Goal: Transaction & Acquisition: Purchase product/service

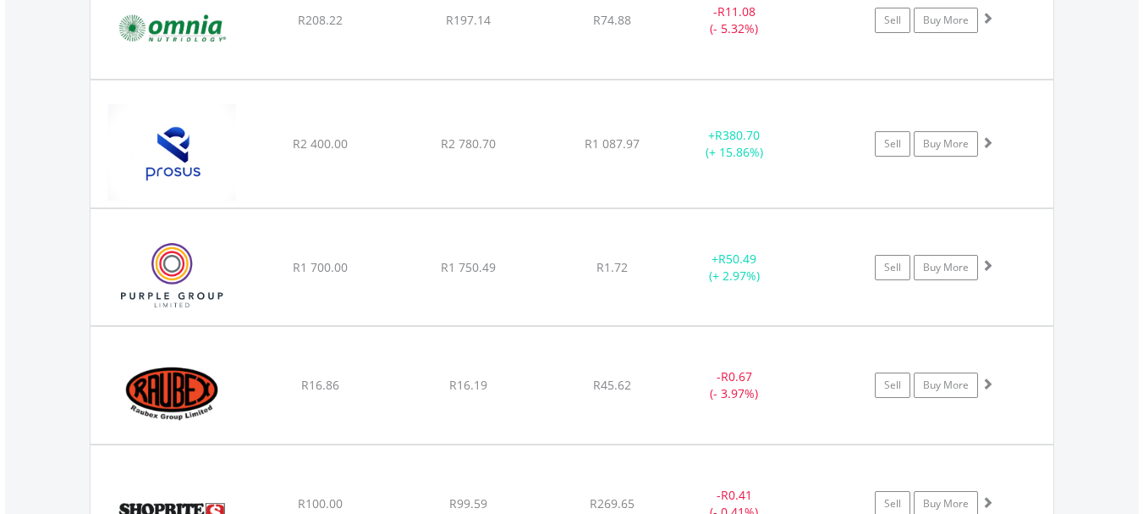
scroll to position [3201, 0]
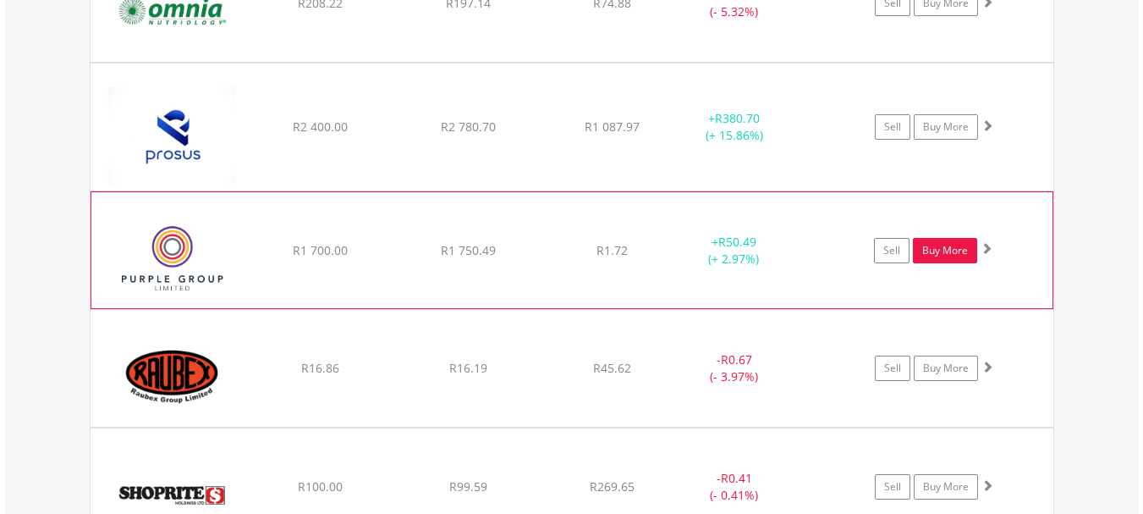
click at [949, 252] on link "Buy More" at bounding box center [945, 250] width 64 height 25
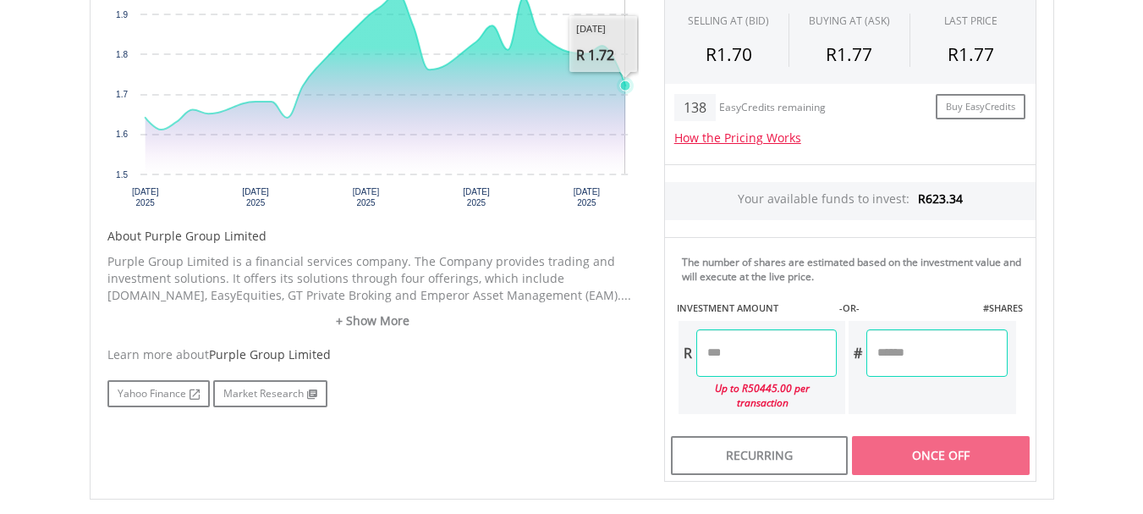
scroll to position [677, 0]
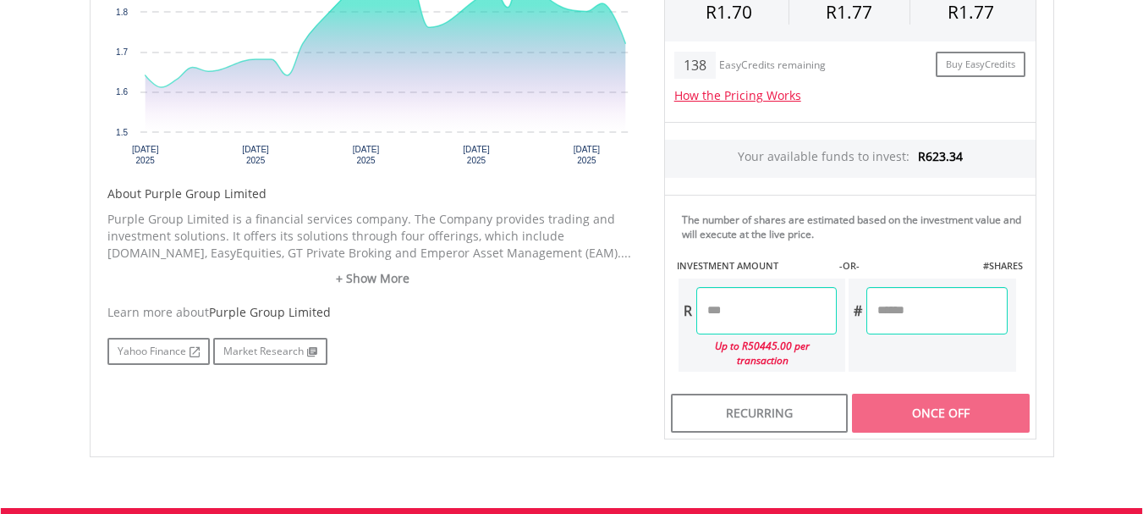
click at [740, 311] on input "number" at bounding box center [766, 310] width 140 height 47
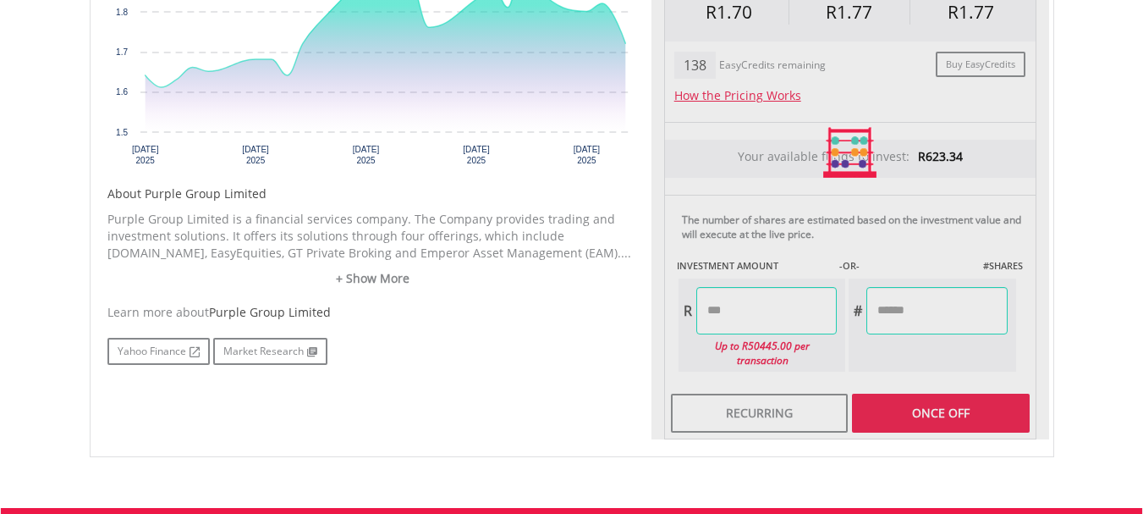
click at [918, 393] on div "Last Updated Price: 15-min. Delay* Price Update Cost: 2 Credits Request A Price…" at bounding box center [850, 153] width 398 height 574
type input "*****"
type input "******"
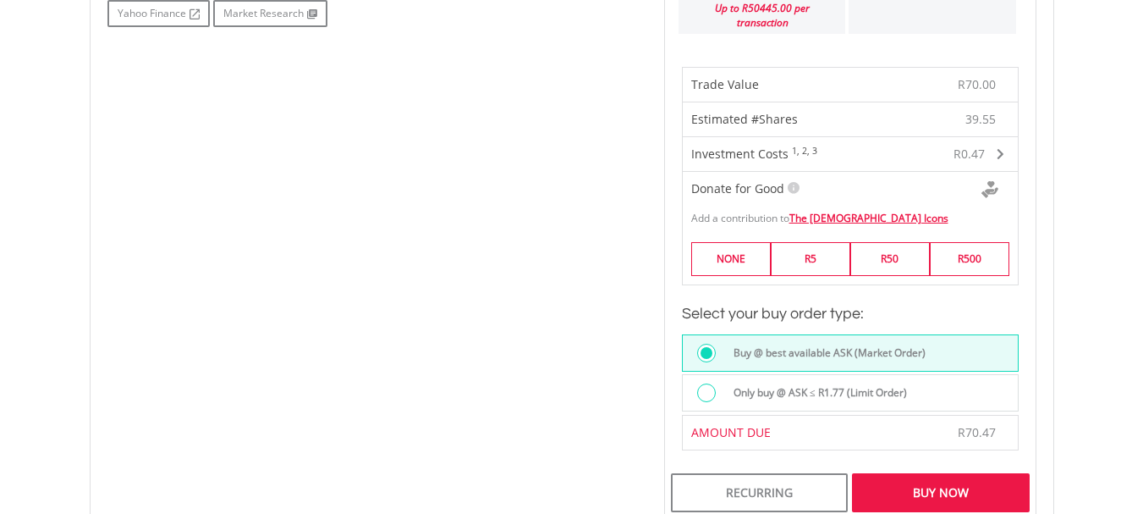
scroll to position [1015, 0]
click at [950, 475] on div "Buy Now" at bounding box center [940, 491] width 177 height 39
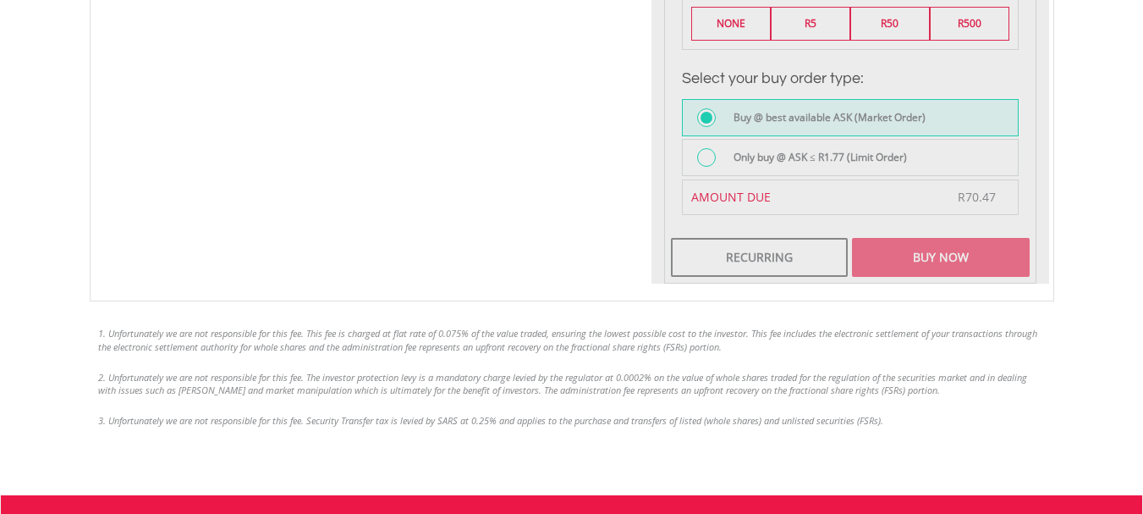
scroll to position [1269, 0]
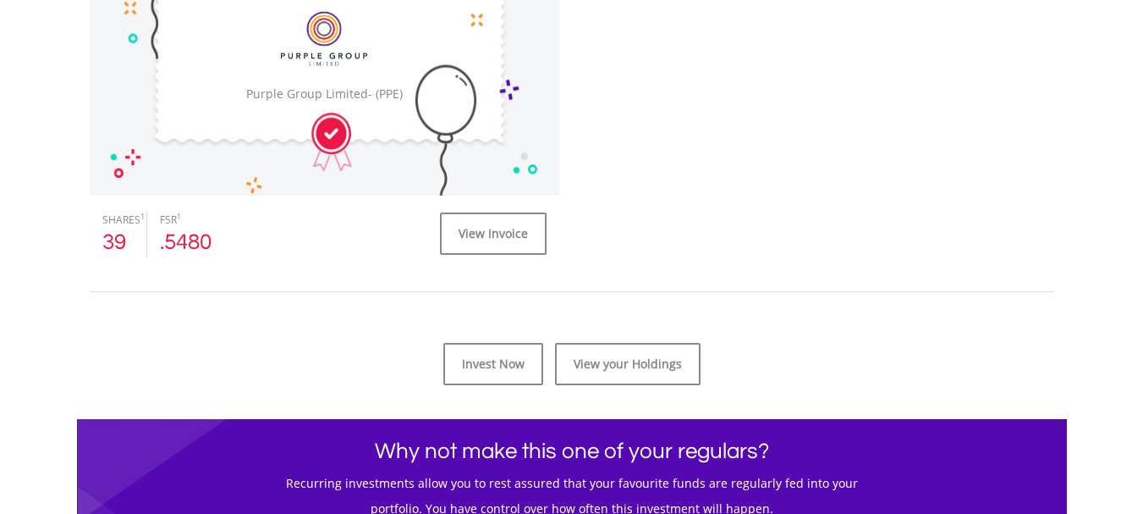
scroll to position [677, 0]
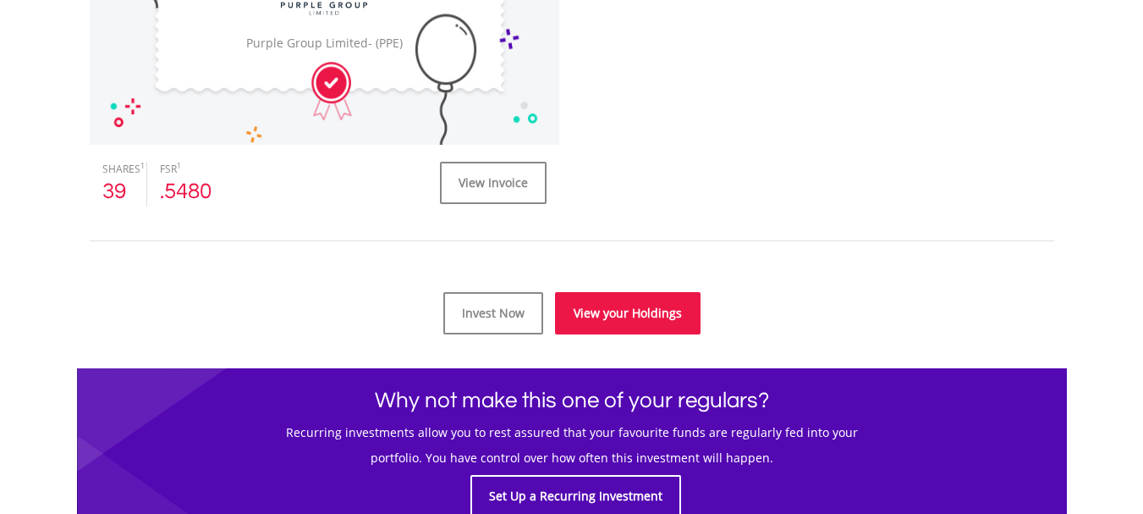
click at [612, 312] on link "View your Holdings" at bounding box center [628, 313] width 146 height 42
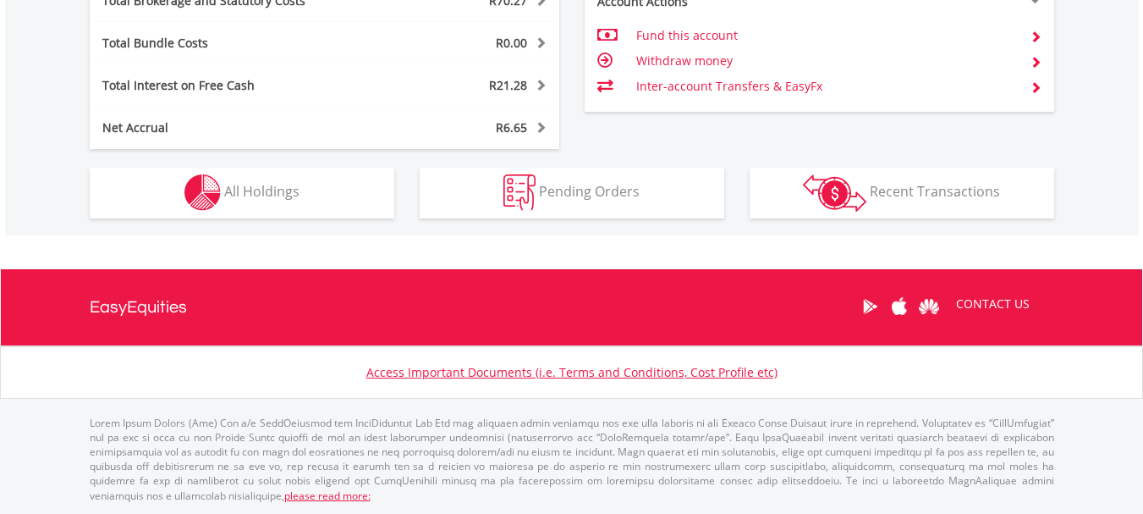
scroll to position [162, 321]
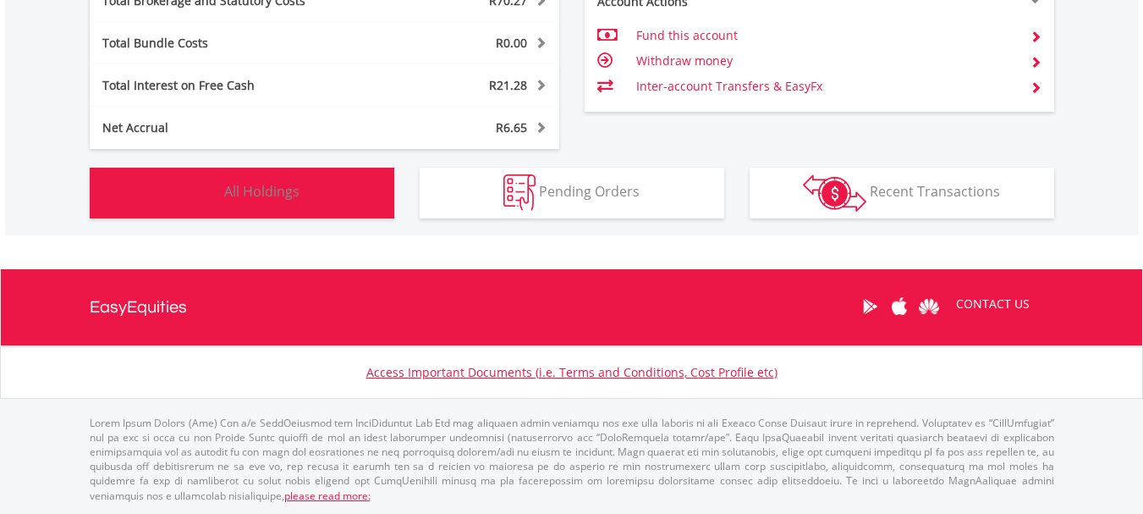
click at [215, 189] on img "button" at bounding box center [202, 192] width 36 height 36
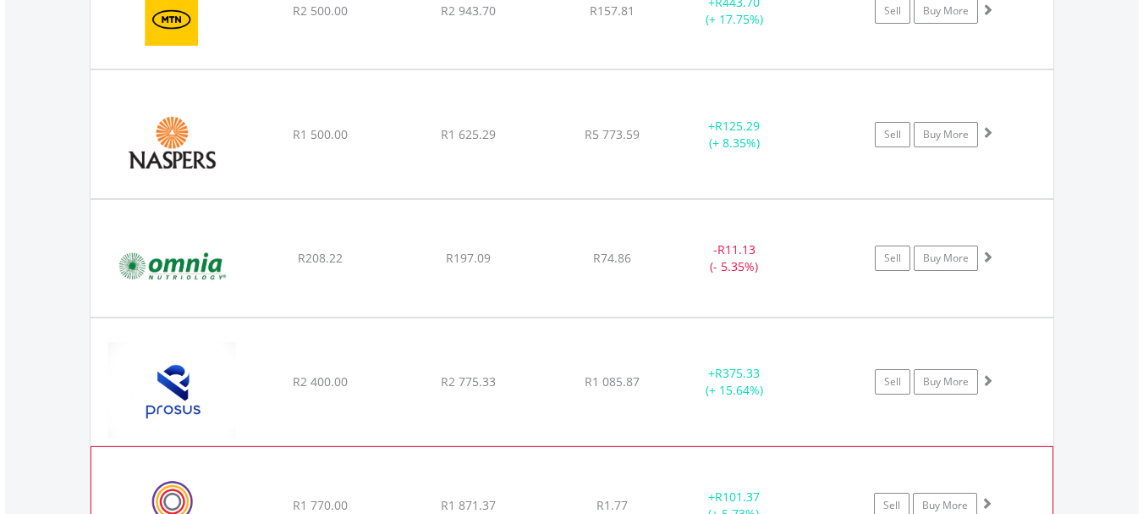
scroll to position [2862, 0]
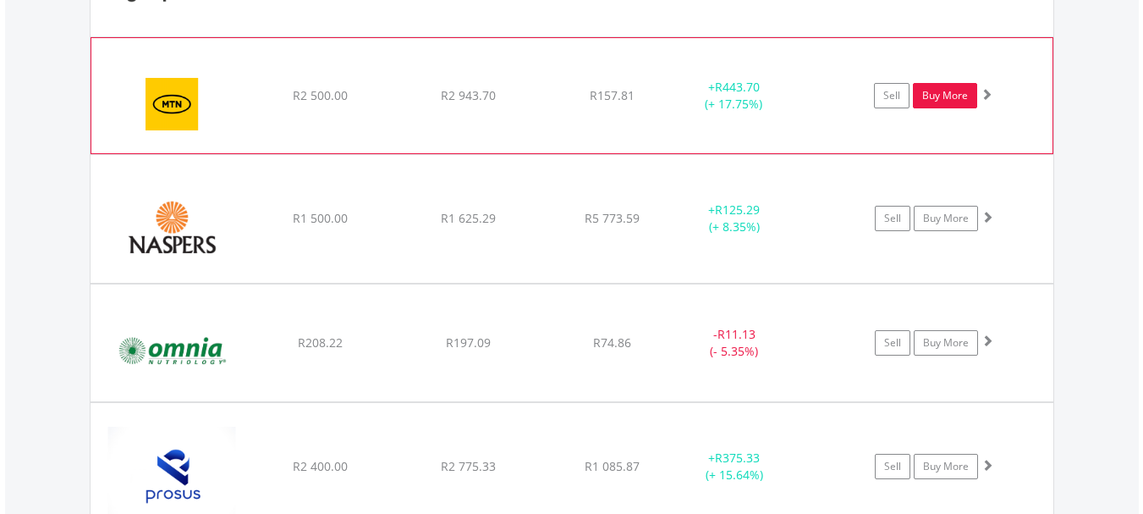
click at [944, 95] on link "Buy More" at bounding box center [945, 95] width 64 height 25
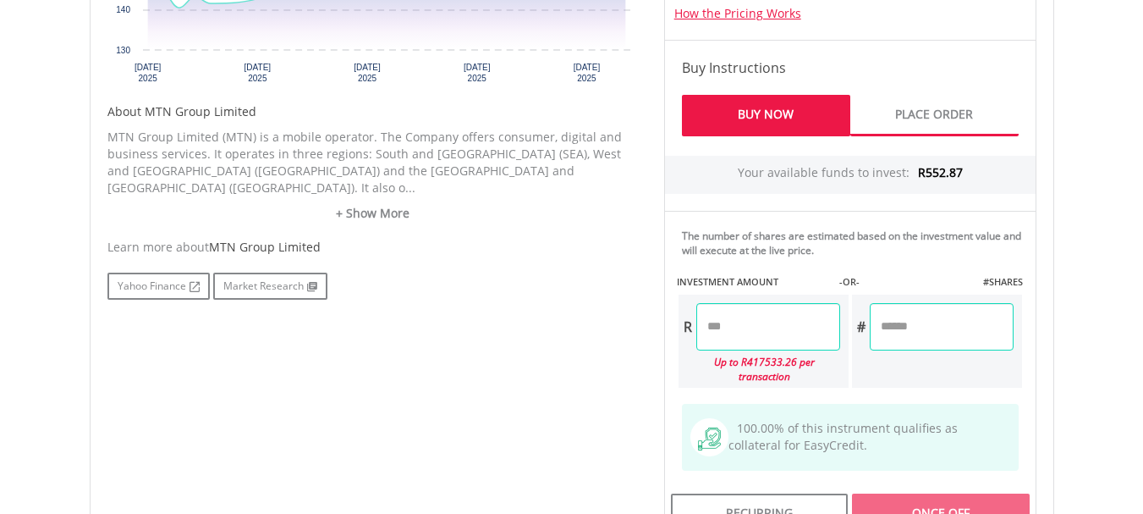
scroll to position [846, 0]
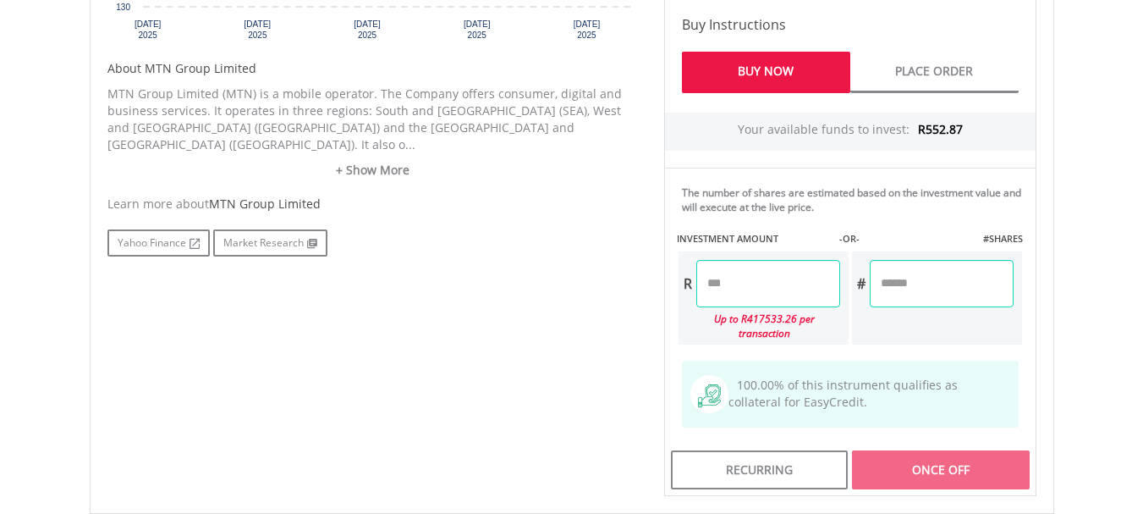
click at [730, 290] on input "number" at bounding box center [768, 283] width 144 height 47
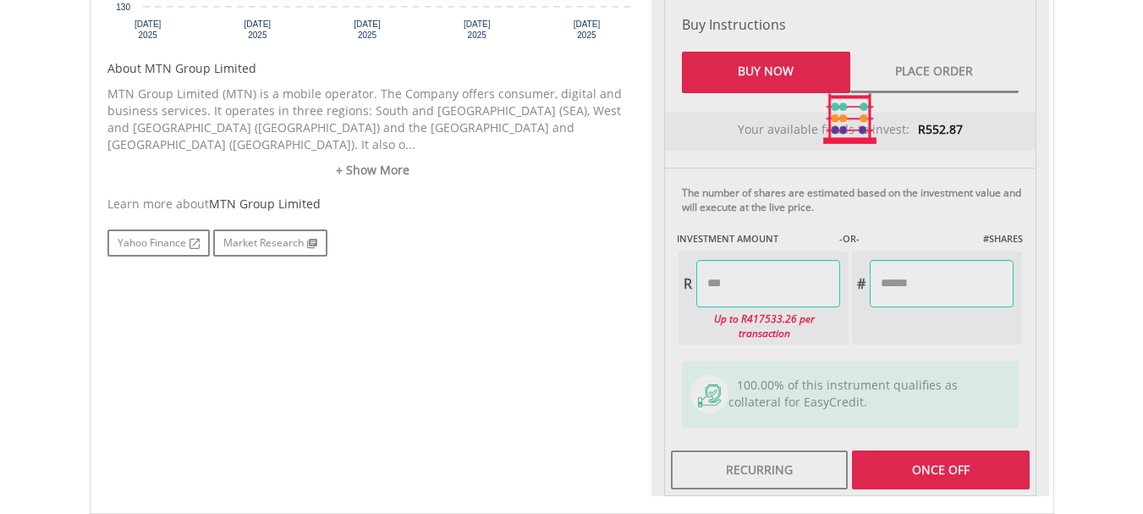
click at [977, 454] on div "Last Updated Price: 15-min. Delay* Price Update Cost: 2 Credits Request A Price…" at bounding box center [850, 118] width 398 height 755
type input "******"
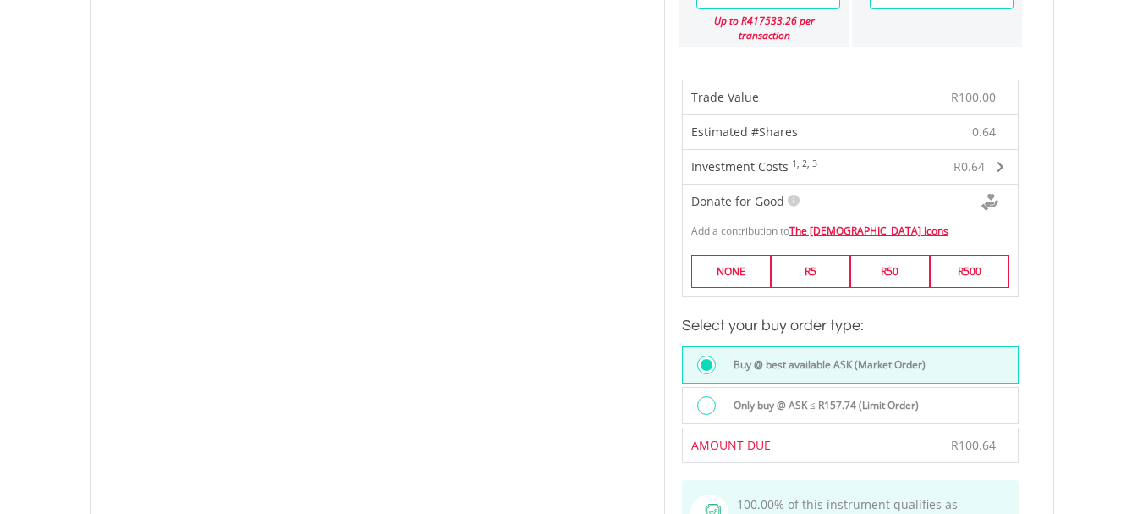
scroll to position [1354, 0]
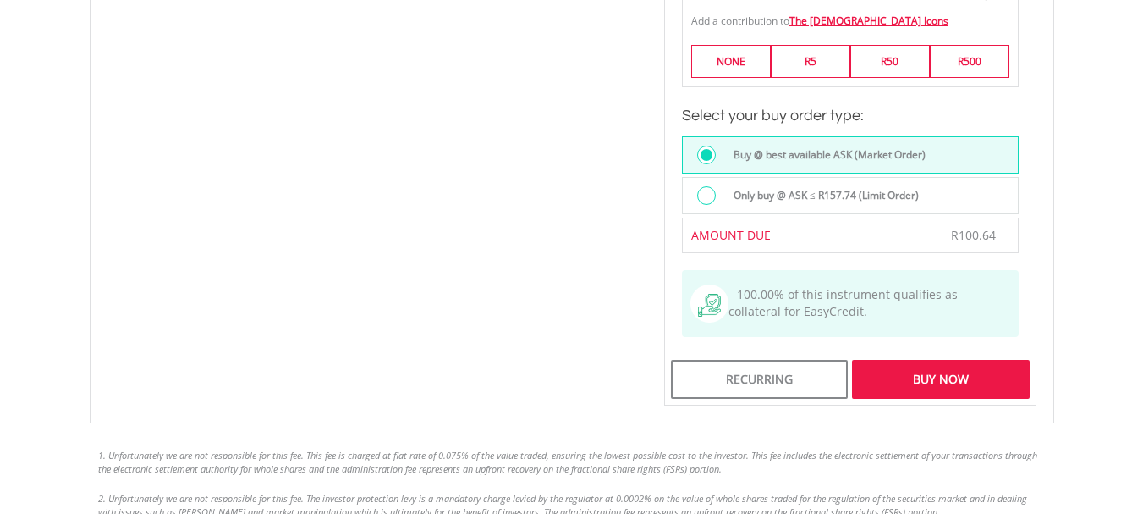
click at [959, 371] on div "Buy Now" at bounding box center [940, 379] width 177 height 39
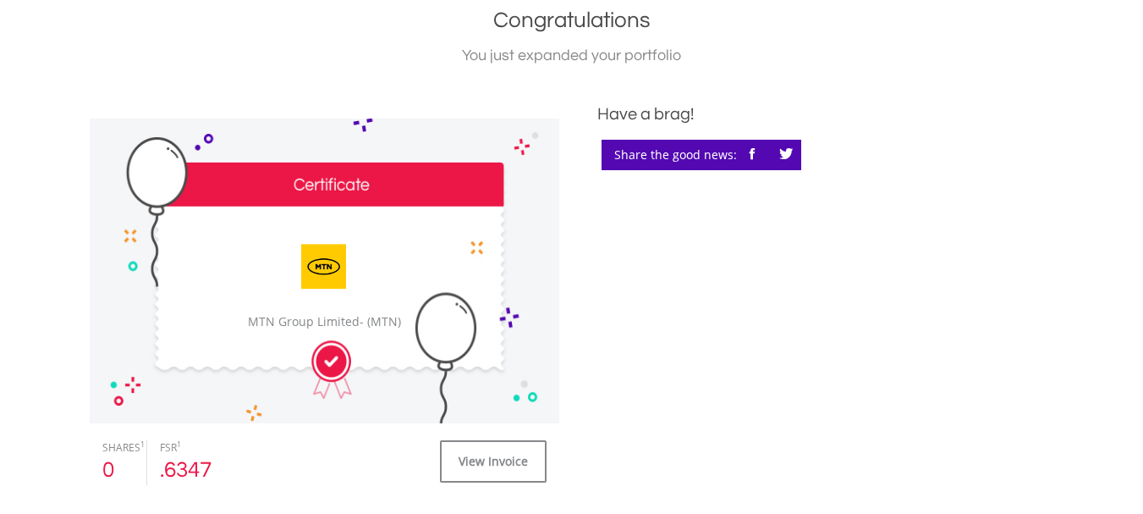
scroll to position [677, 0]
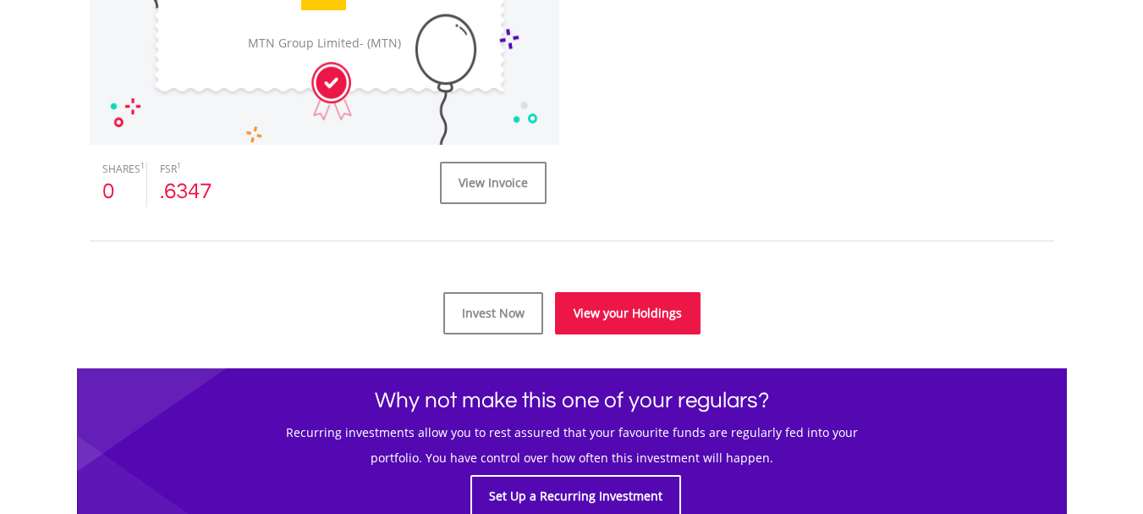
click at [614, 313] on link "View your Holdings" at bounding box center [628, 313] width 146 height 42
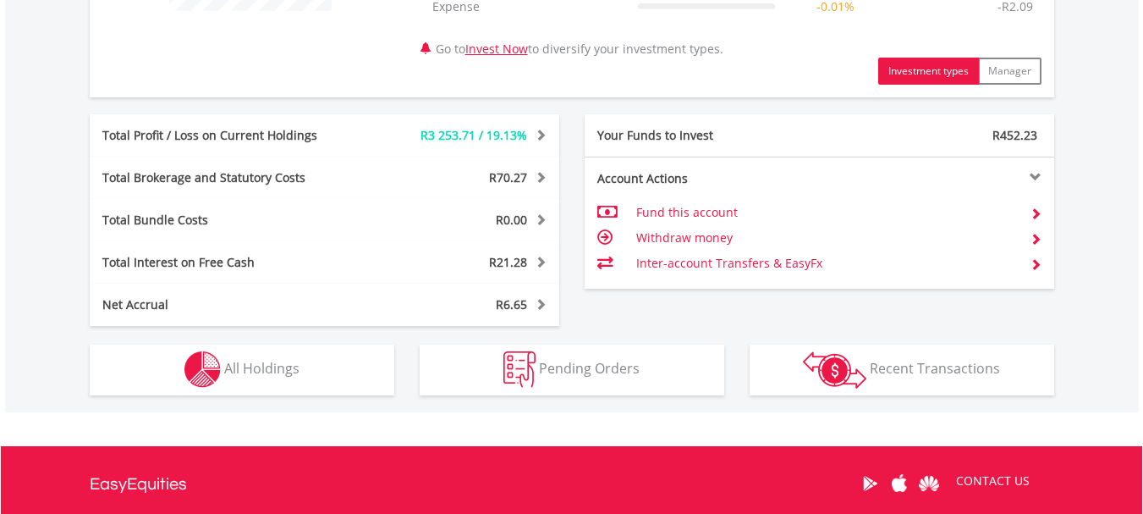
scroll to position [846, 0]
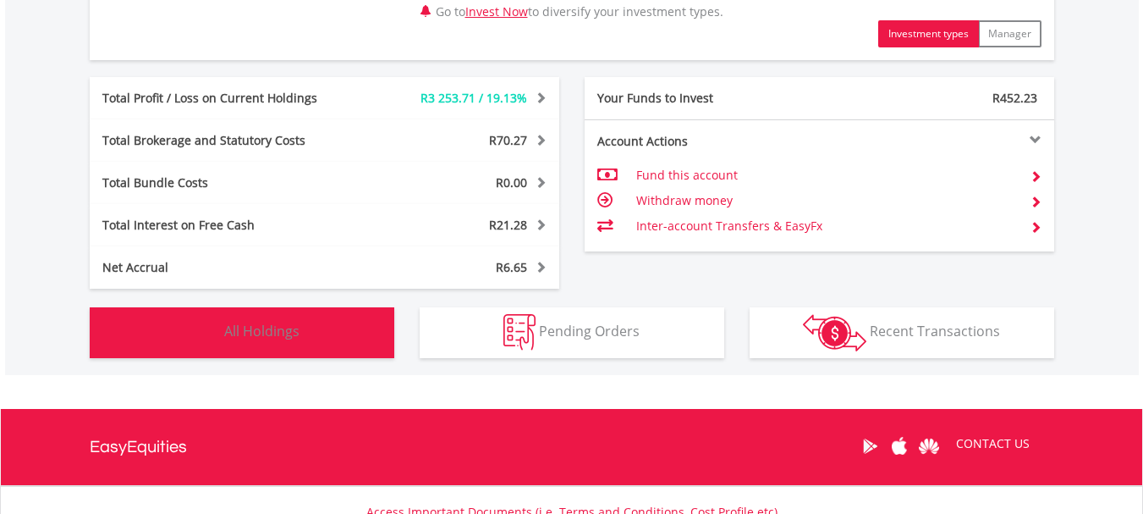
click at [211, 325] on img "button" at bounding box center [202, 332] width 36 height 36
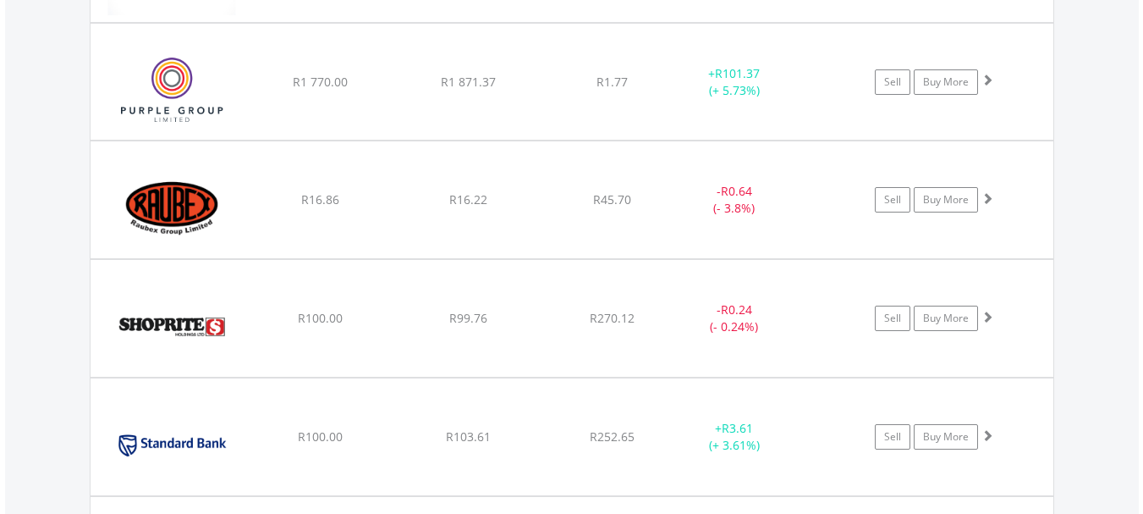
scroll to position [3454, 0]
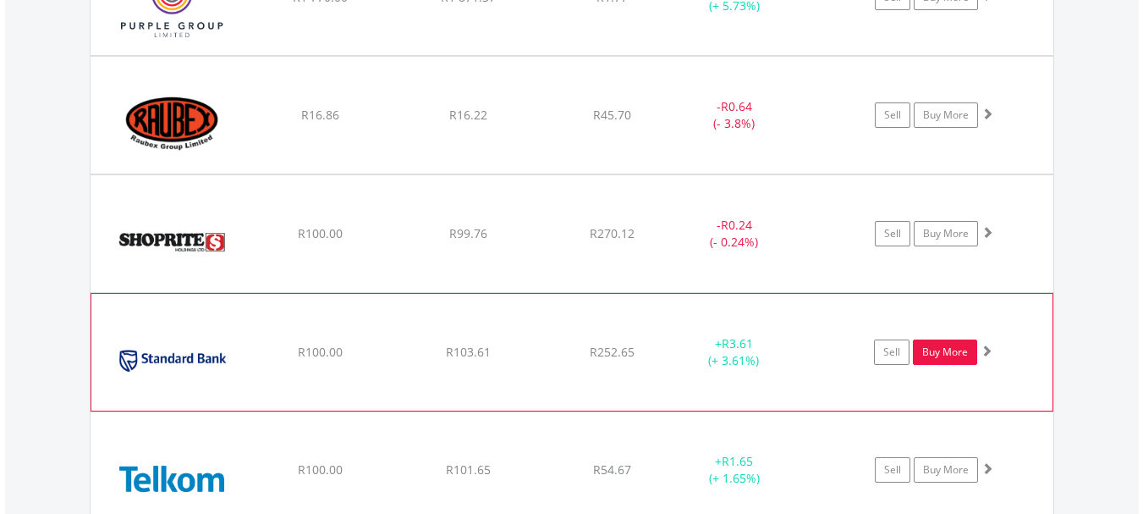
click at [940, 350] on link "Buy More" at bounding box center [945, 351] width 64 height 25
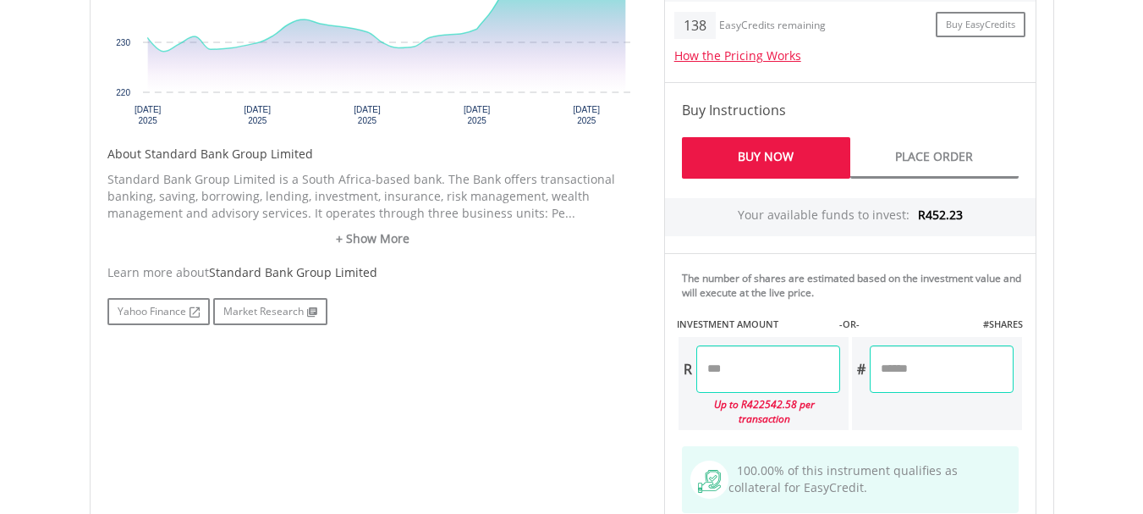
scroll to position [761, 0]
click at [732, 365] on input "number" at bounding box center [768, 367] width 144 height 47
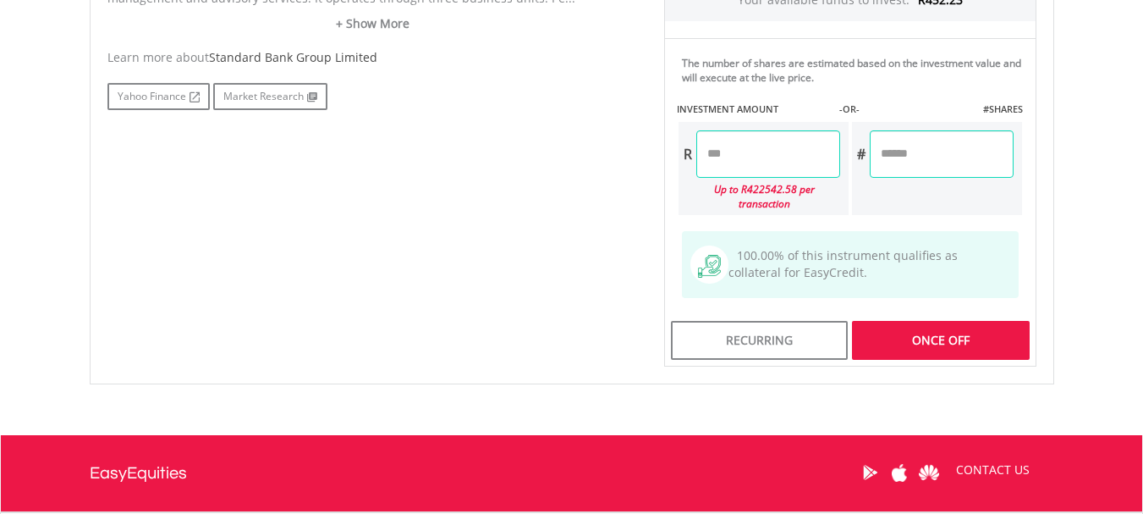
scroll to position [931, 0]
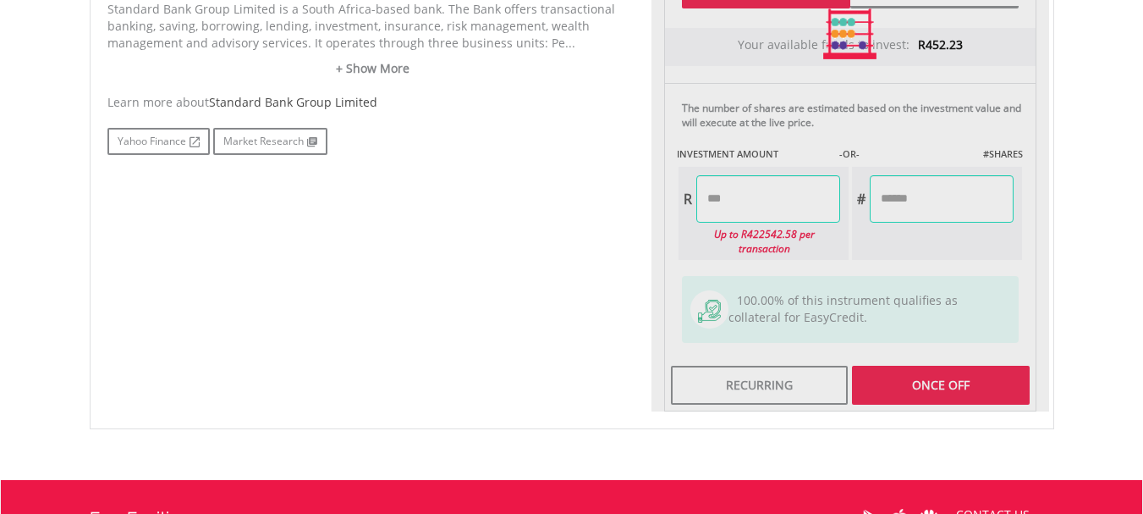
click at [955, 376] on div "Last Updated Price: 15-min. Delay* Price Update Cost: 2 Credits Request A Price…" at bounding box center [850, 34] width 398 height 755
type input "*****"
type input "******"
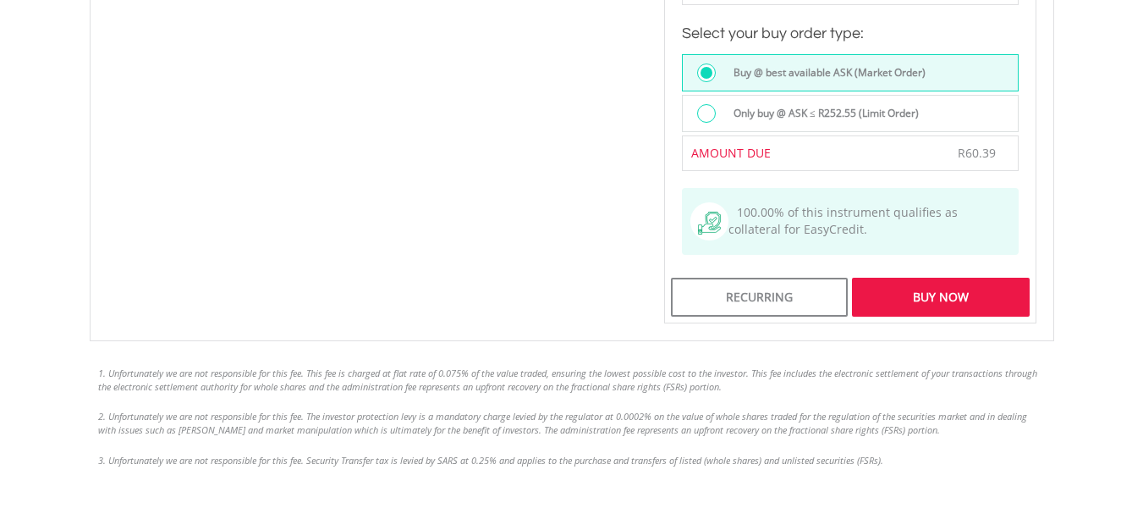
scroll to position [1438, 0]
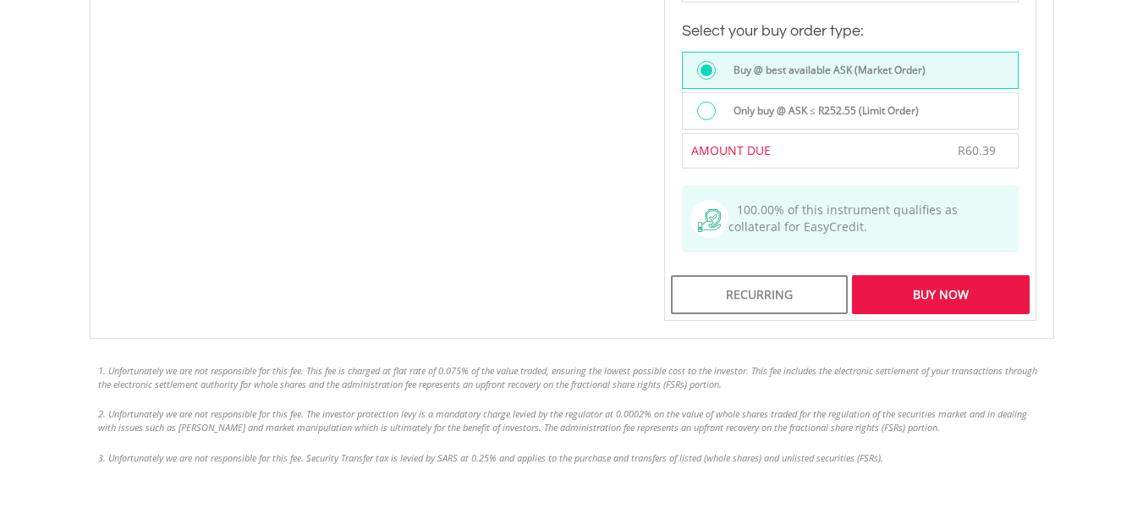
click at [948, 278] on div "Buy Now" at bounding box center [940, 294] width 177 height 39
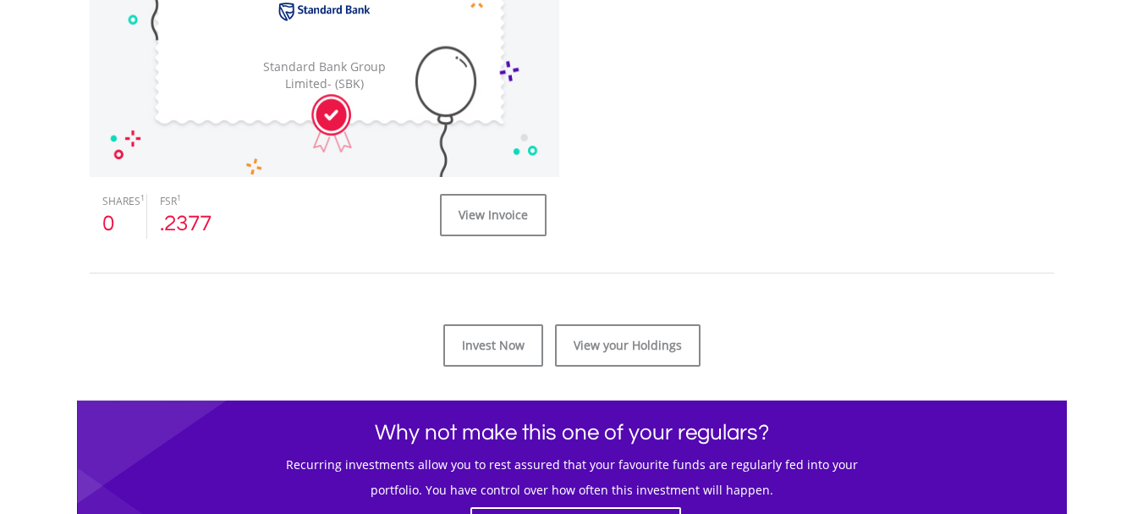
scroll to position [677, 0]
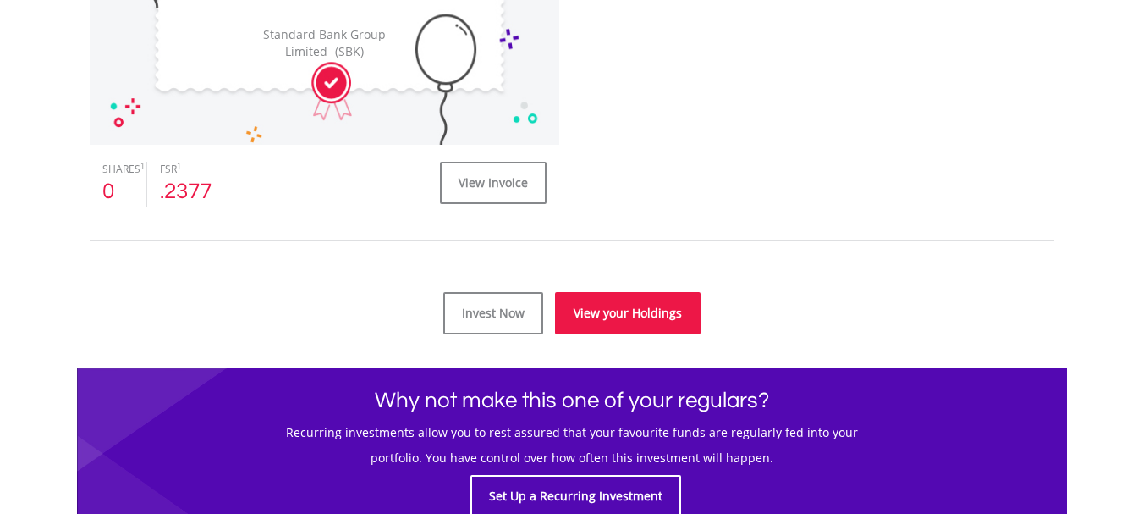
click at [650, 307] on link "View your Holdings" at bounding box center [628, 313] width 146 height 42
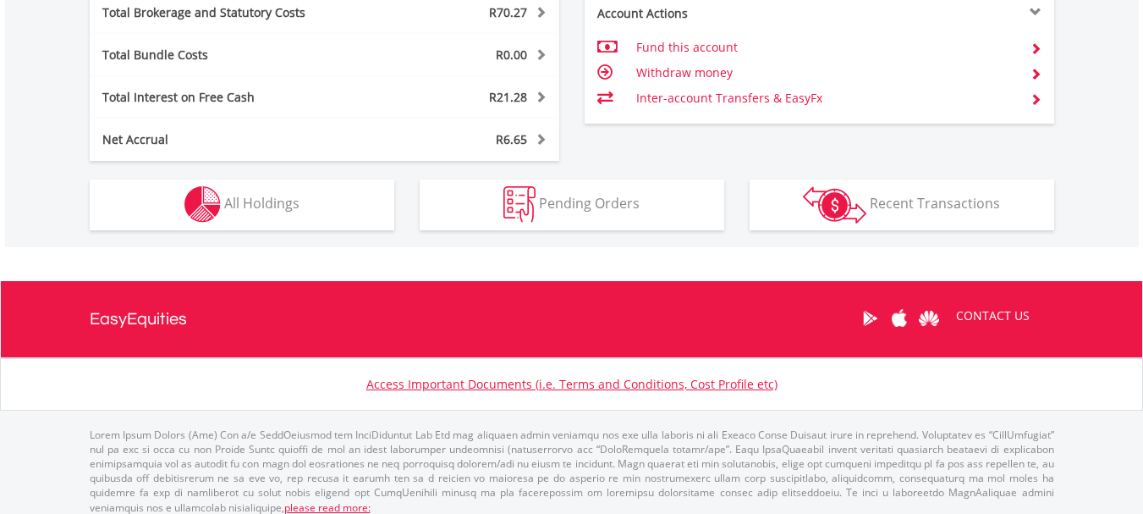
scroll to position [986, 0]
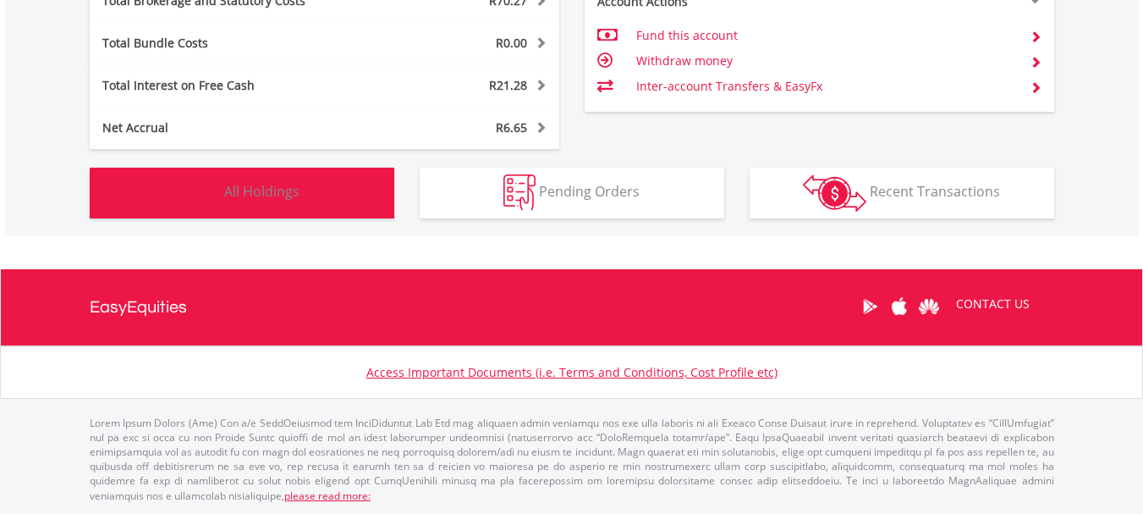
click at [234, 190] on span "All Holdings" at bounding box center [261, 191] width 75 height 19
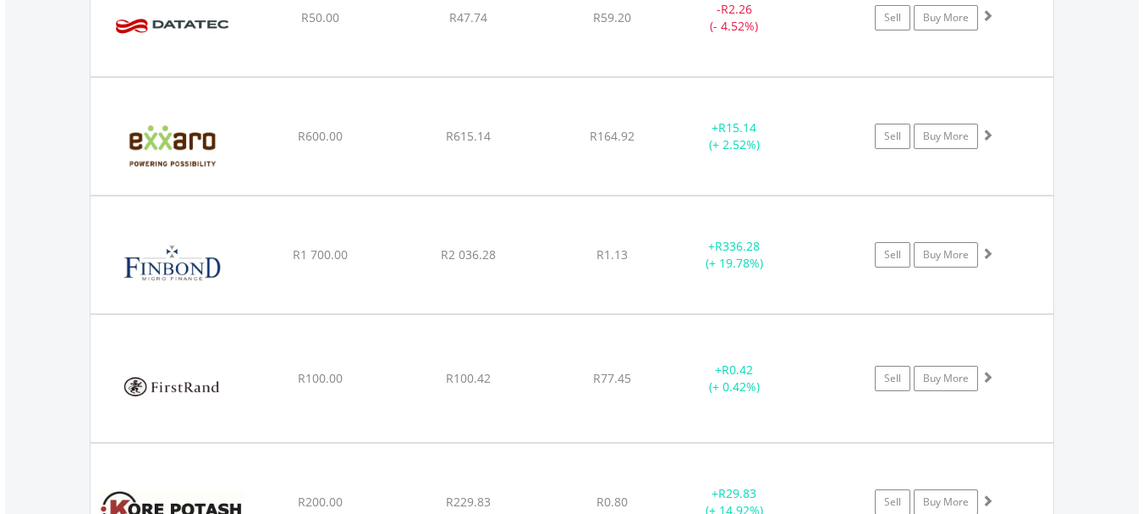
scroll to position [2185, 0]
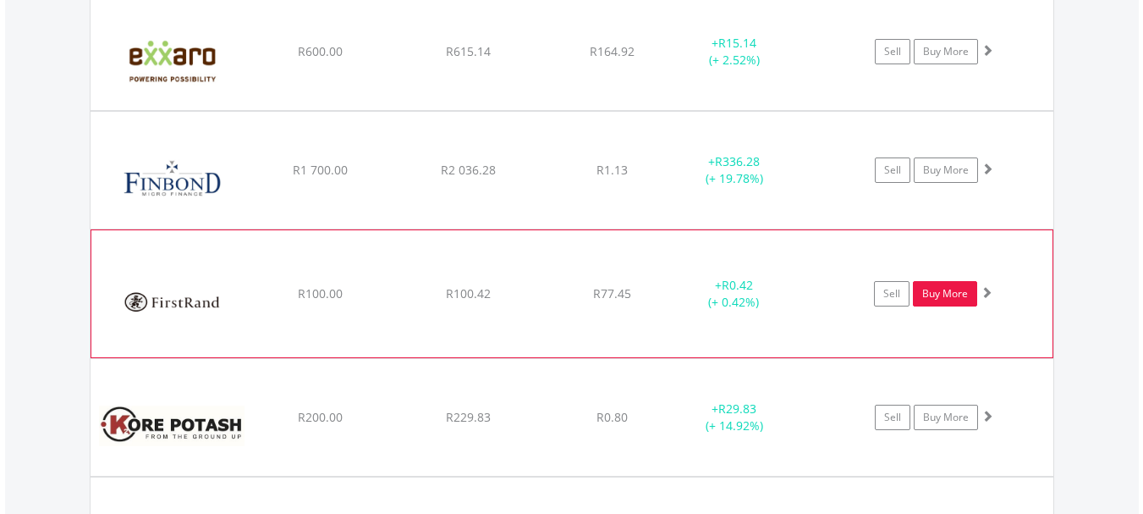
click at [944, 290] on link "Buy More" at bounding box center [945, 293] width 64 height 25
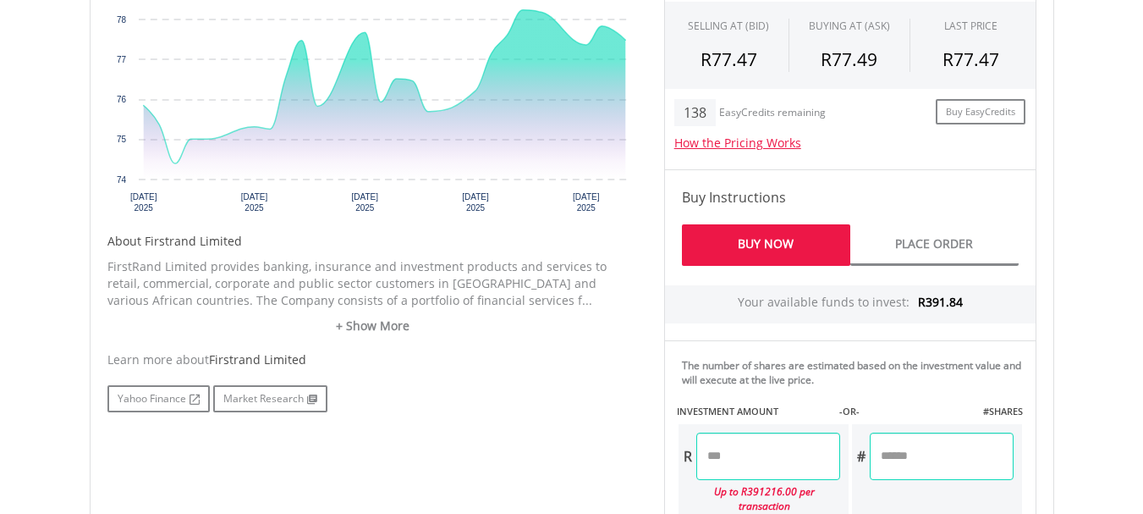
scroll to position [677, 0]
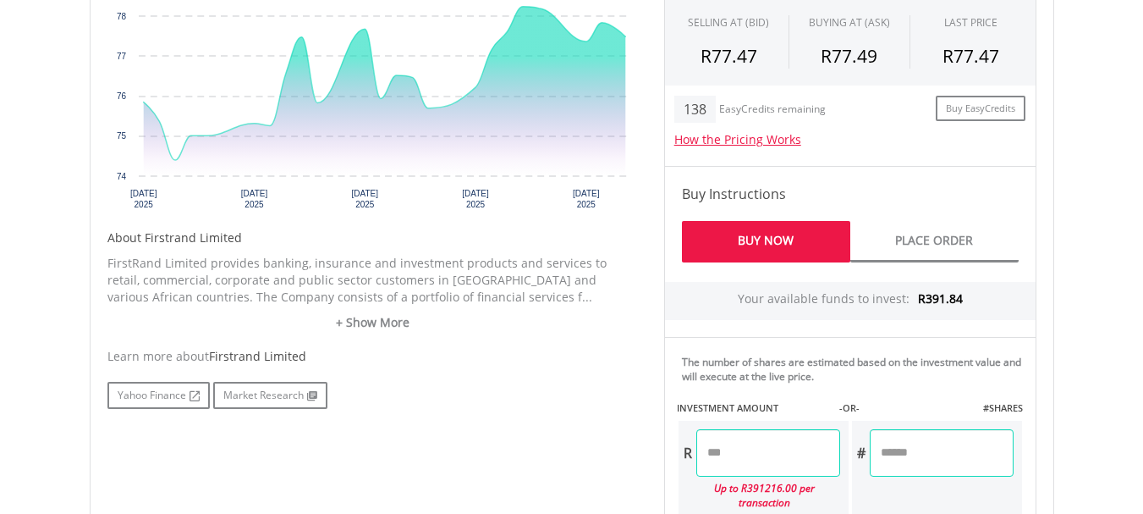
click at [738, 450] on input "number" at bounding box center [768, 452] width 144 height 47
type input "*"
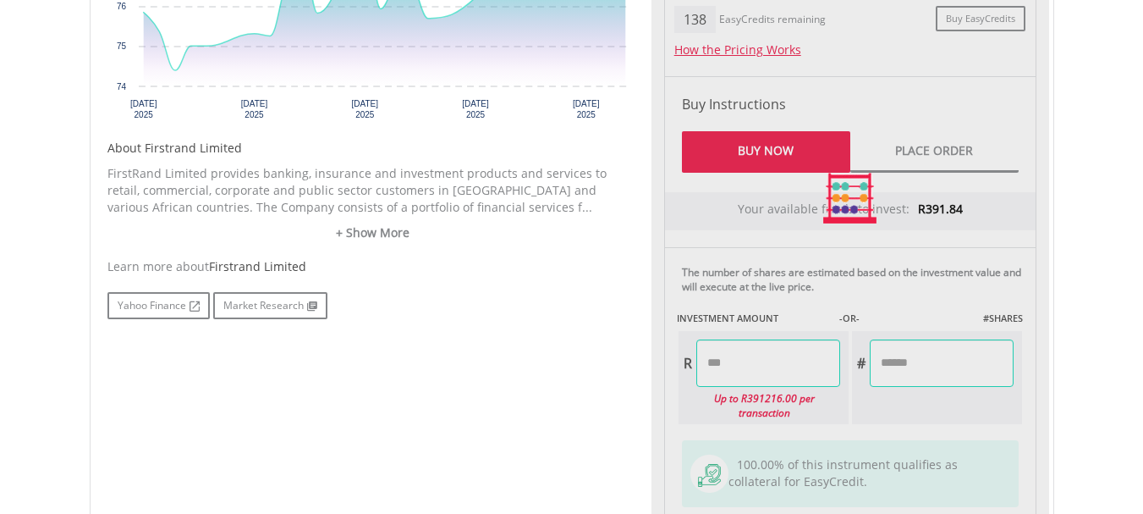
type input "*****"
type input "******"
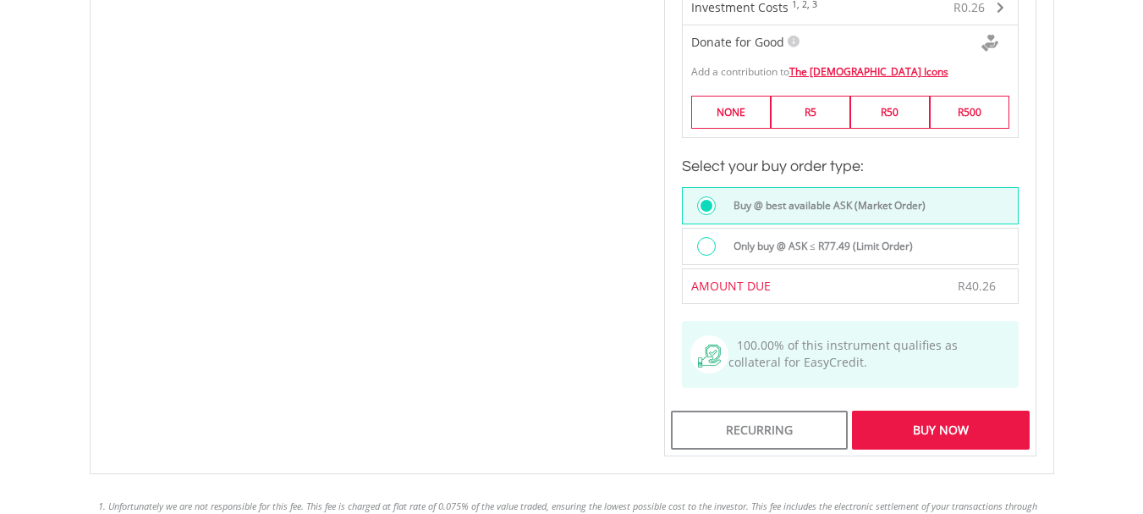
scroll to position [1354, 0]
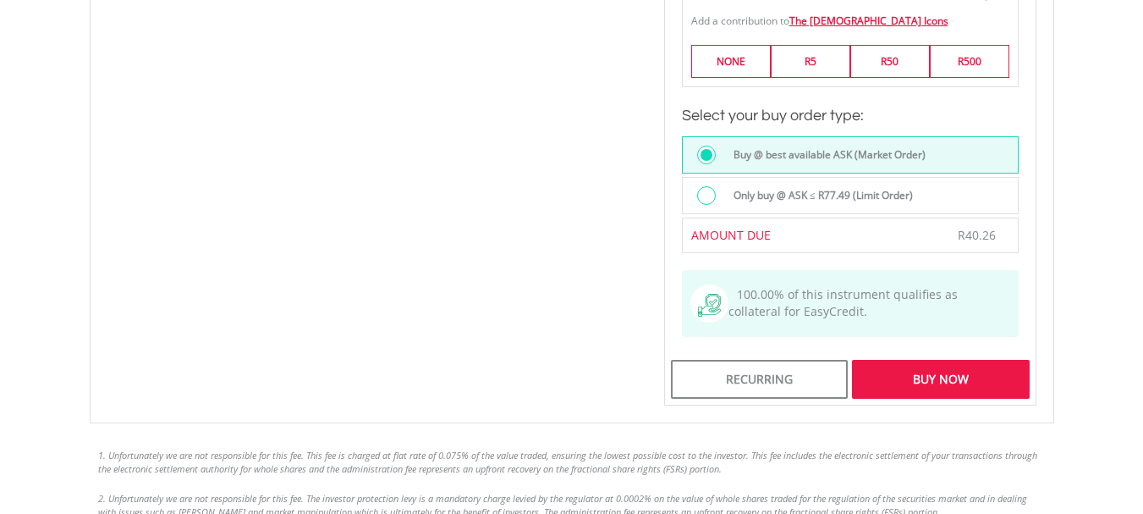
click at [957, 360] on div "Buy Now" at bounding box center [940, 379] width 177 height 39
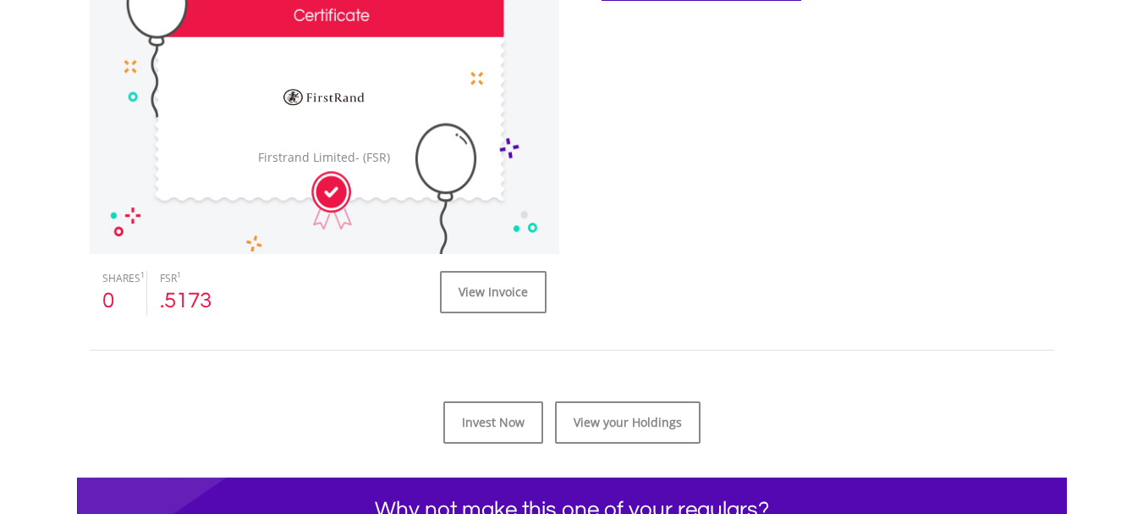
scroll to position [592, 0]
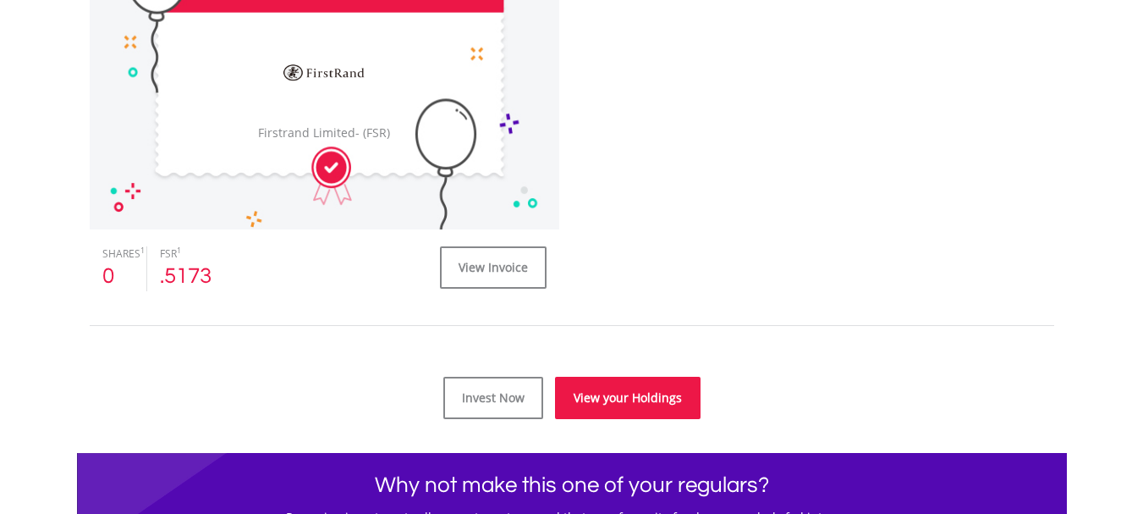
click at [677, 399] on link "View your Holdings" at bounding box center [628, 397] width 146 height 42
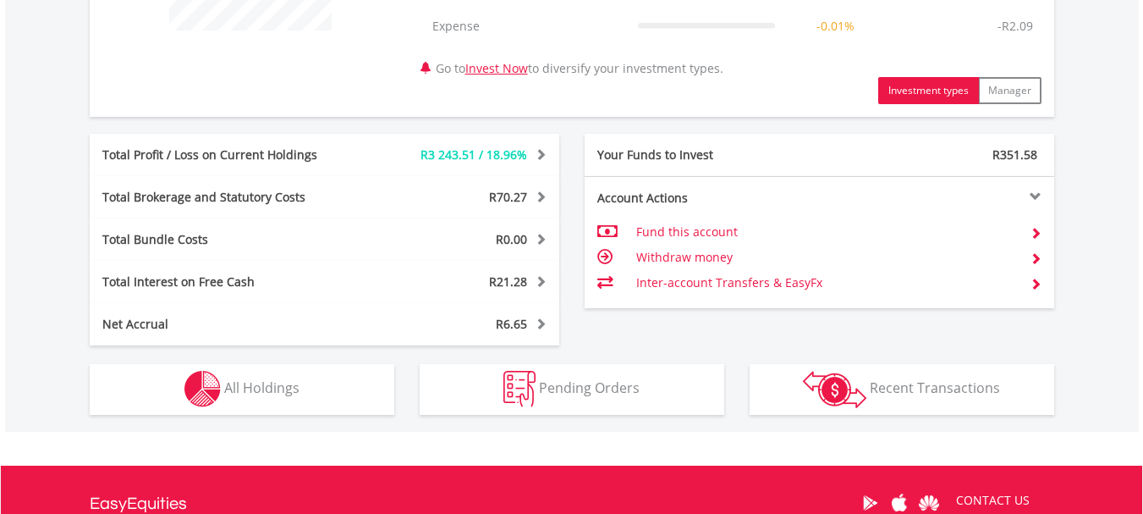
scroll to position [846, 0]
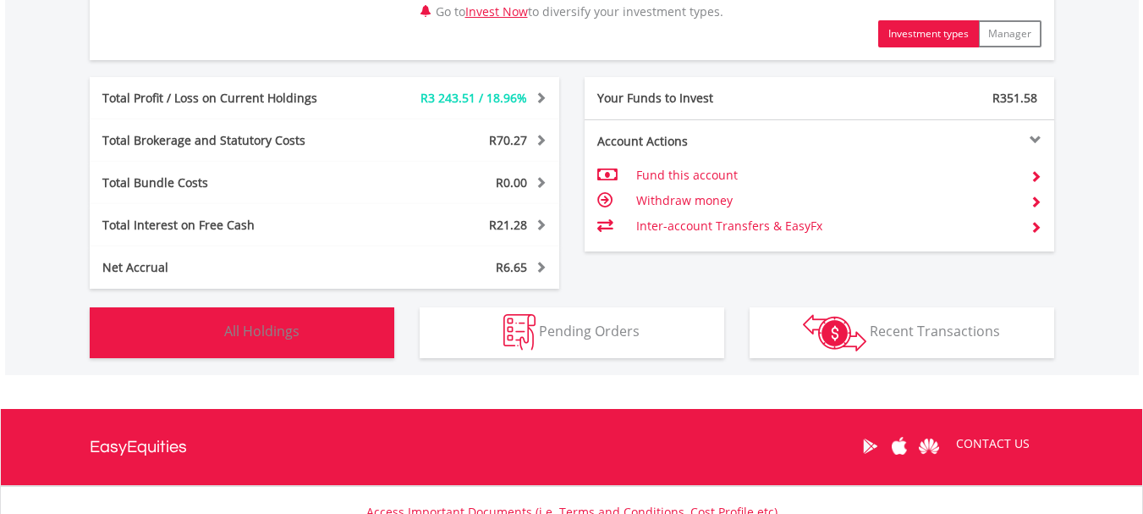
click at [202, 334] on img "button" at bounding box center [202, 332] width 36 height 36
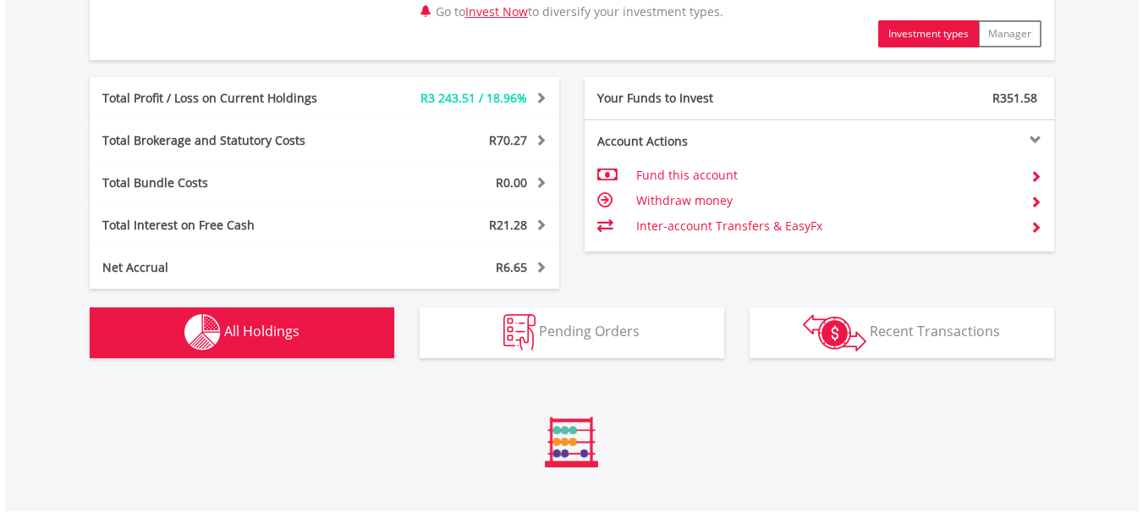
scroll to position [1255, 0]
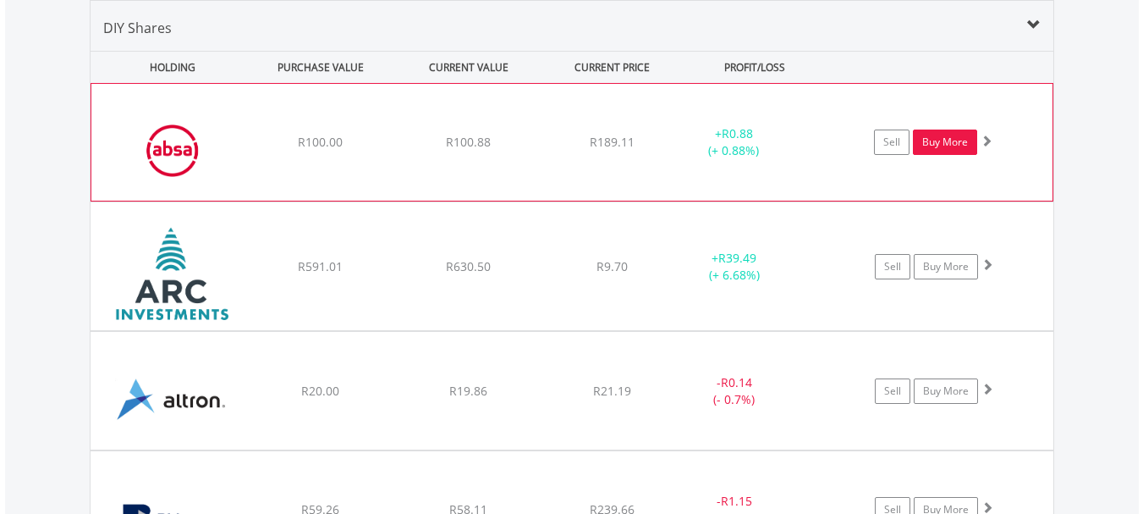
click at [959, 138] on link "Buy More" at bounding box center [945, 141] width 64 height 25
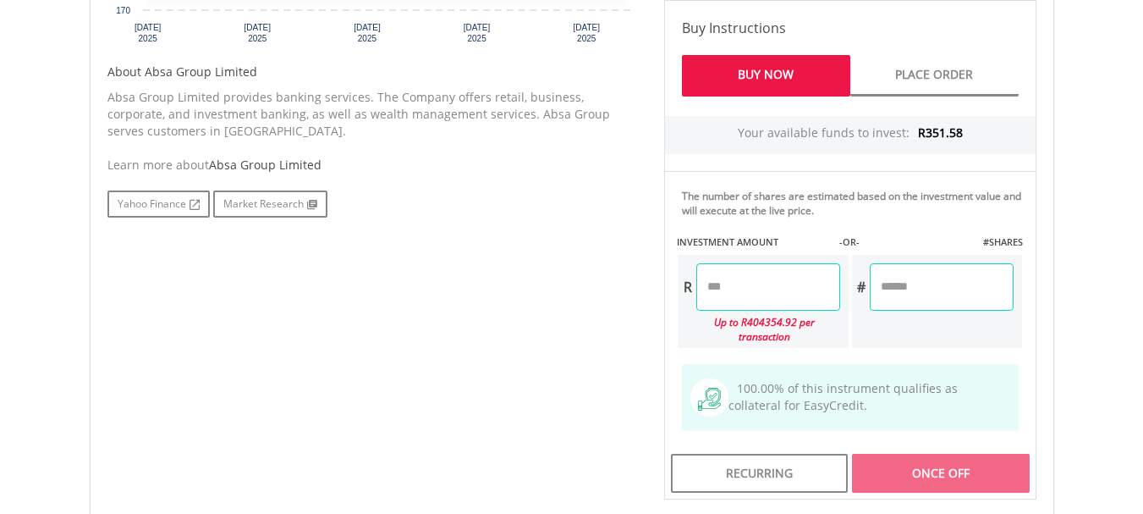
scroll to position [846, 0]
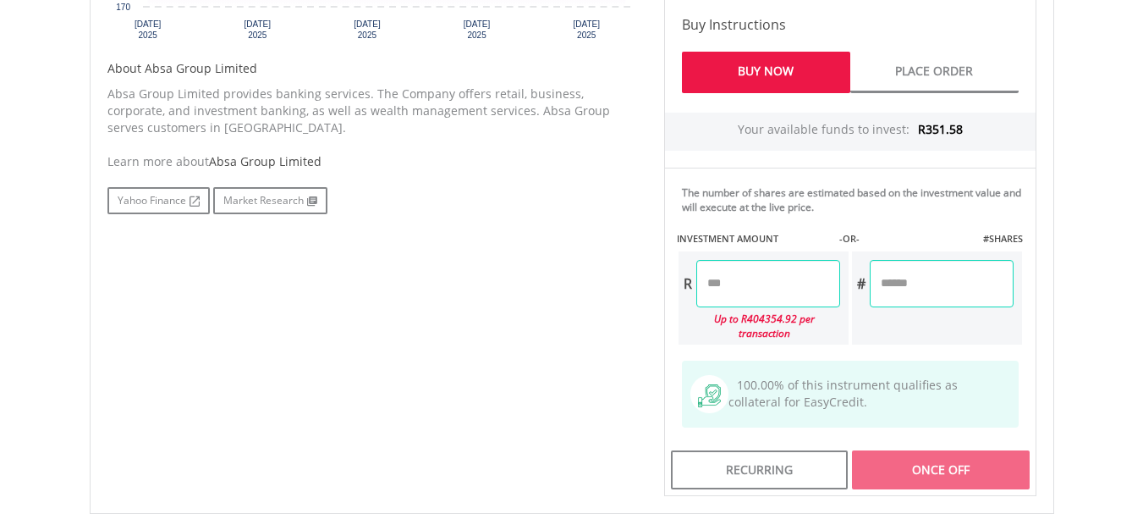
click at [725, 281] on input "number" at bounding box center [768, 283] width 144 height 47
type input "*"
click at [717, 289] on input "number" at bounding box center [768, 283] width 144 height 47
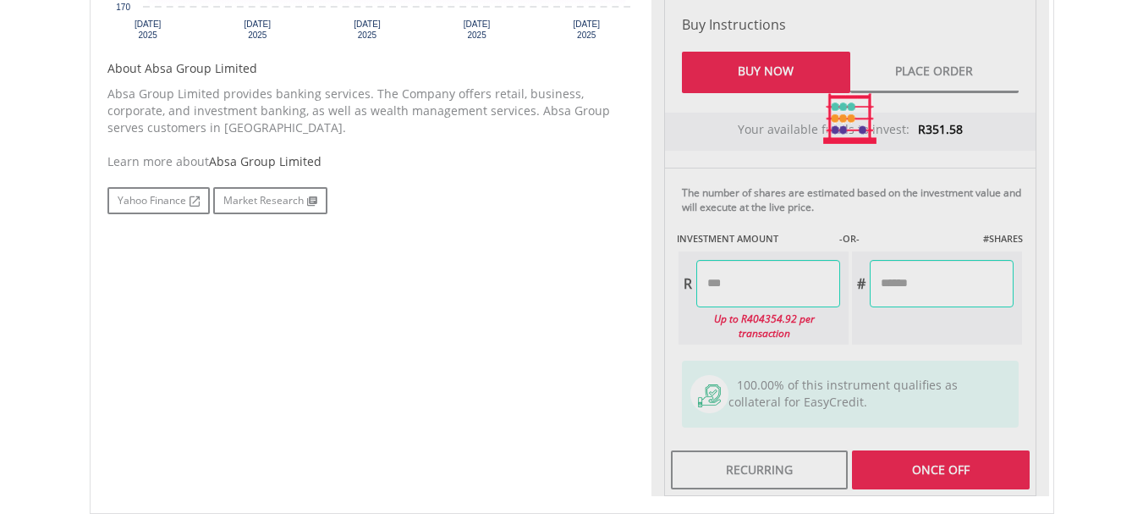
click at [981, 454] on div "Last Updated Price: 15-min. Delay* Price Update Cost: 2 Credits Request A Price…" at bounding box center [850, 118] width 398 height 755
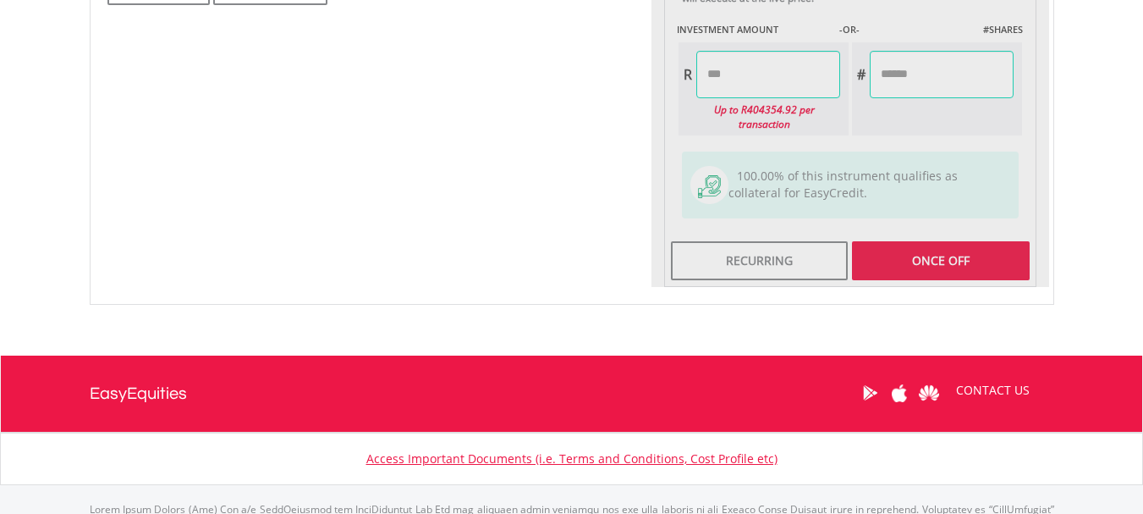
scroll to position [1100, 0]
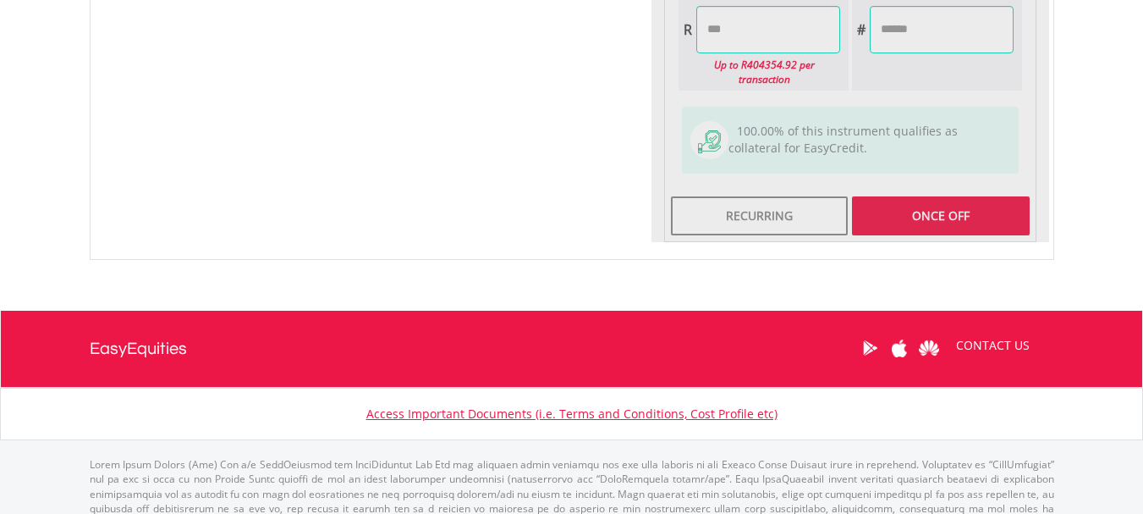
type input "*****"
type input "******"
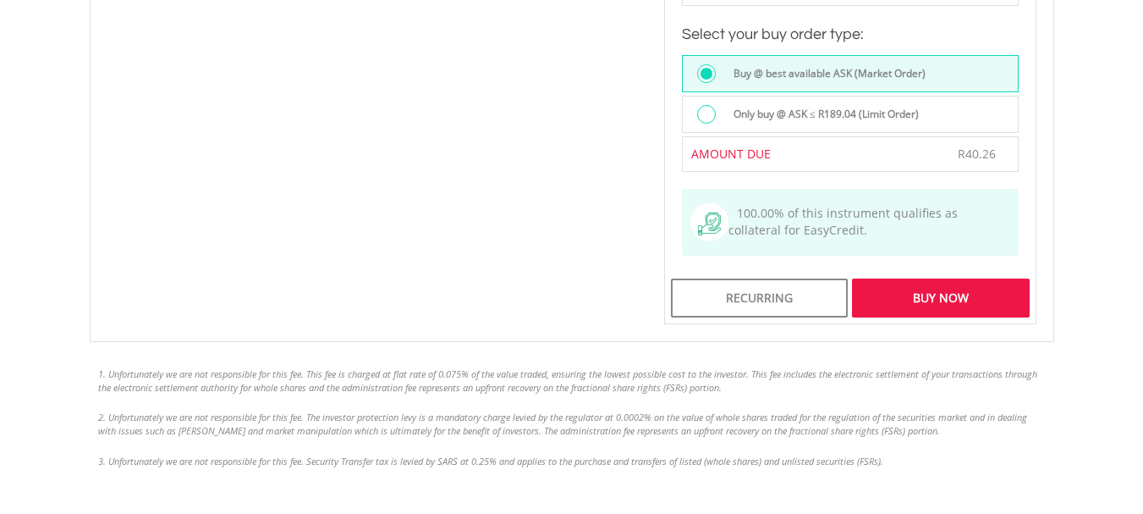
scroll to position [1438, 0]
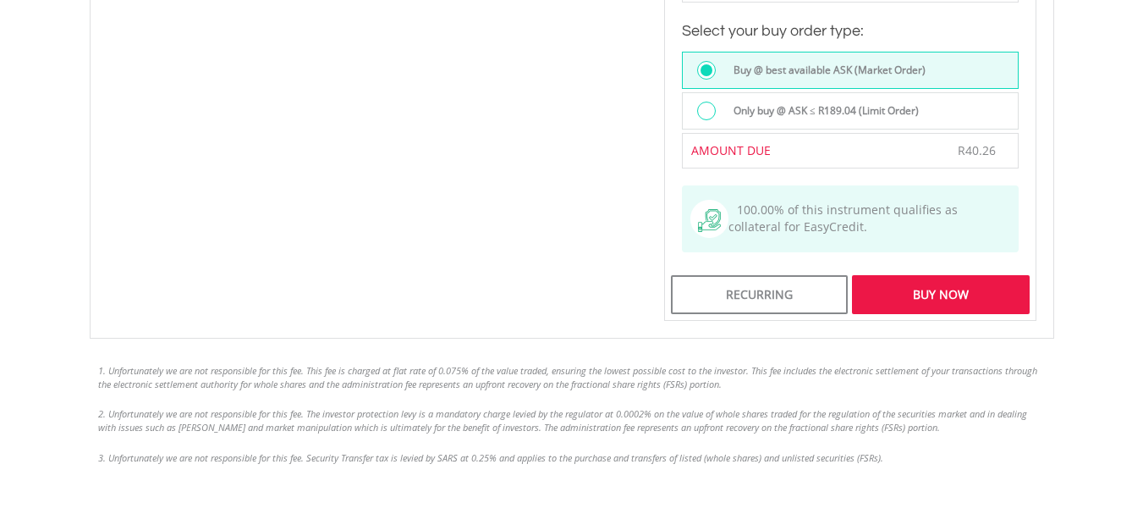
click at [926, 277] on div "Buy Now" at bounding box center [940, 294] width 177 height 39
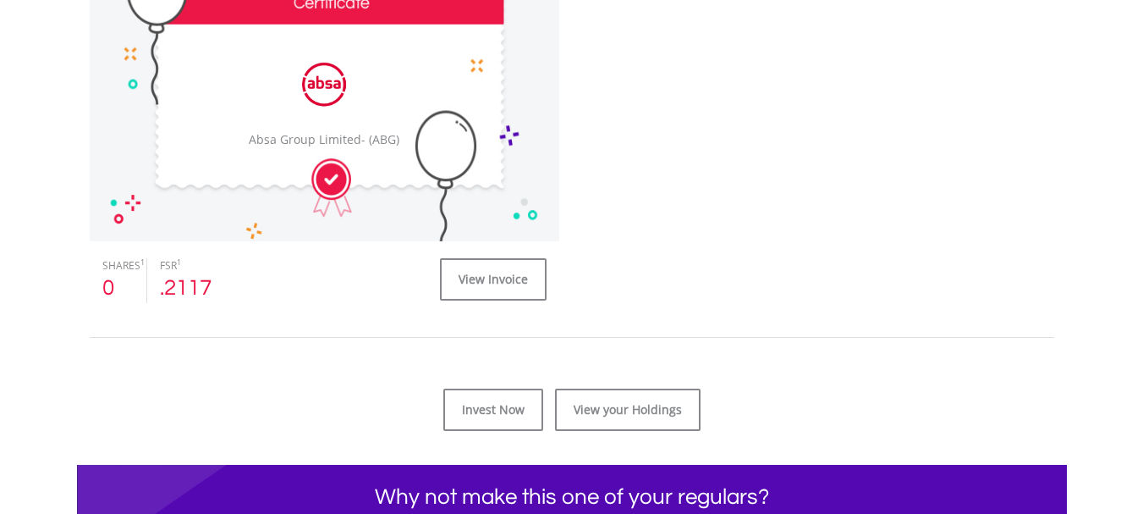
scroll to position [677, 0]
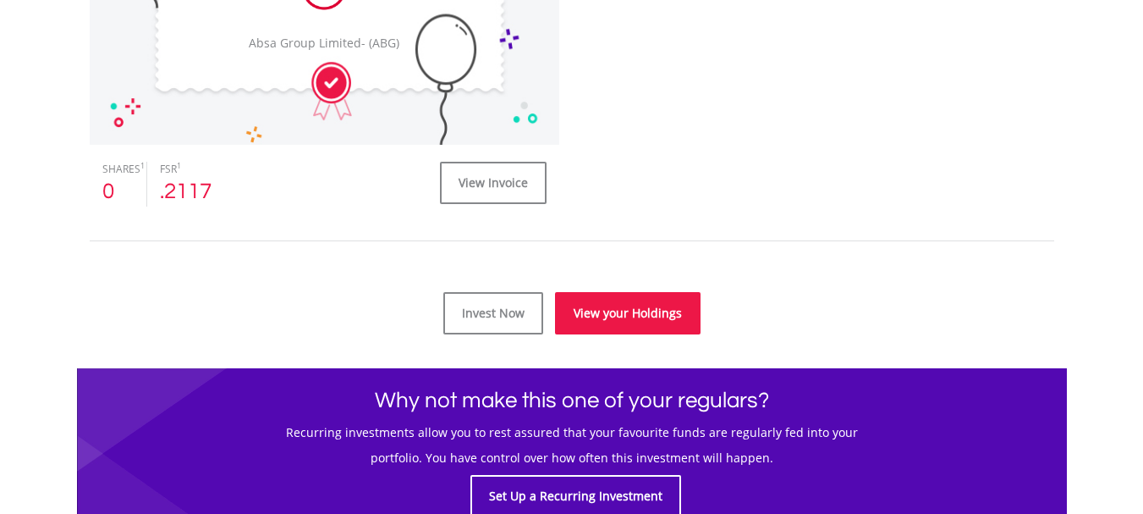
click at [639, 311] on link "View your Holdings" at bounding box center [628, 313] width 146 height 42
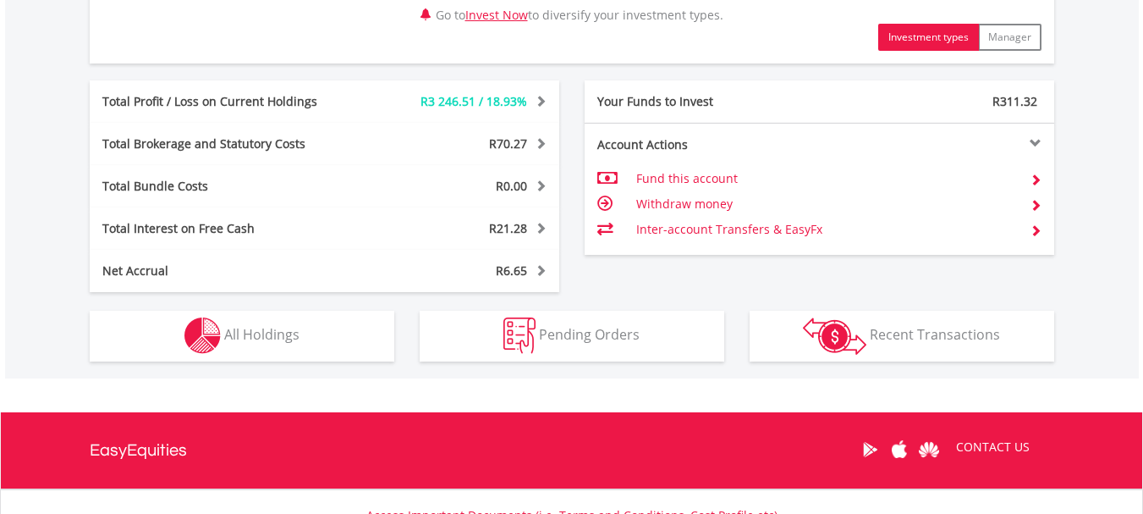
scroll to position [846, 0]
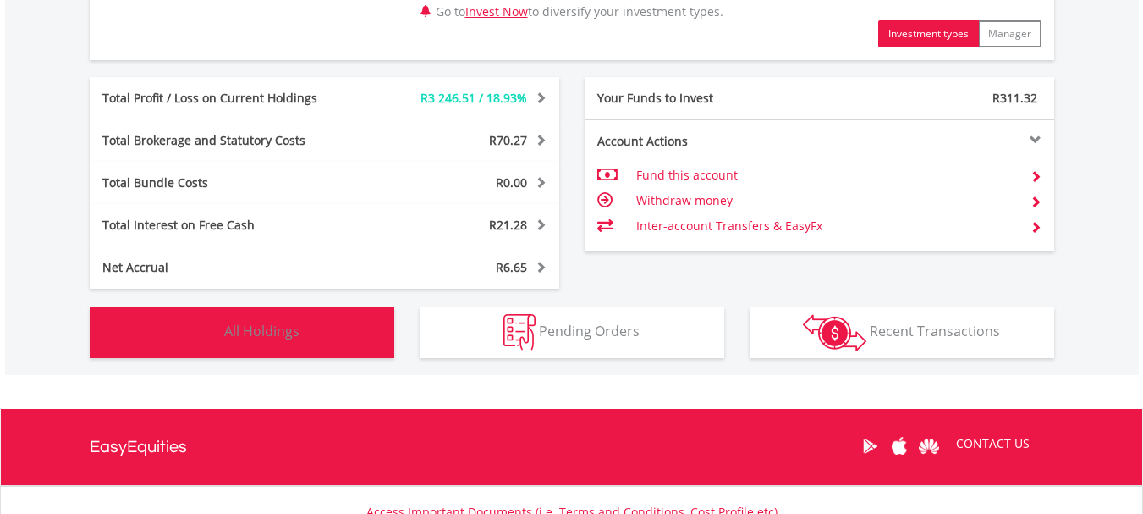
click at [209, 327] on img "button" at bounding box center [202, 332] width 36 height 36
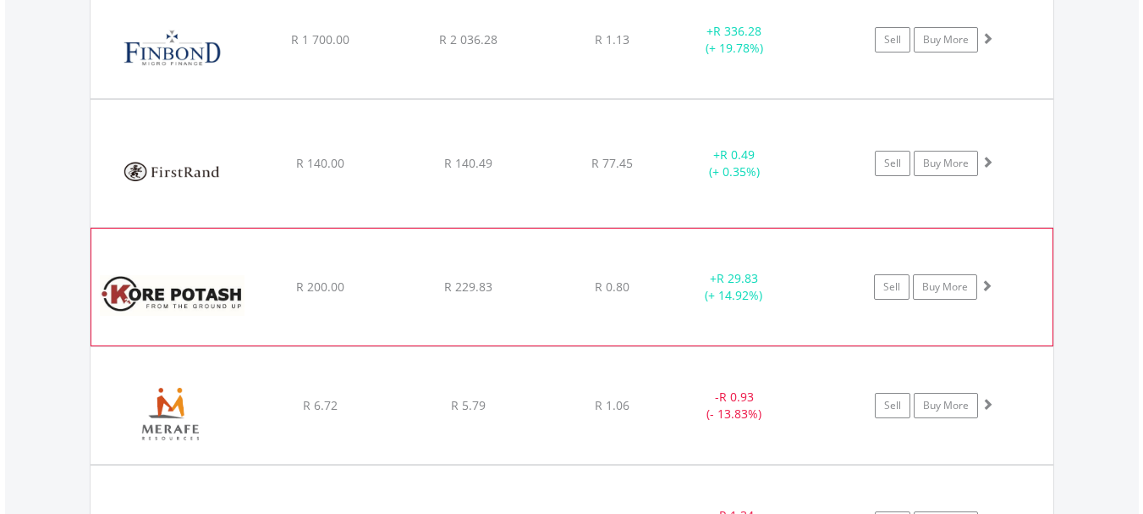
scroll to position [2355, 0]
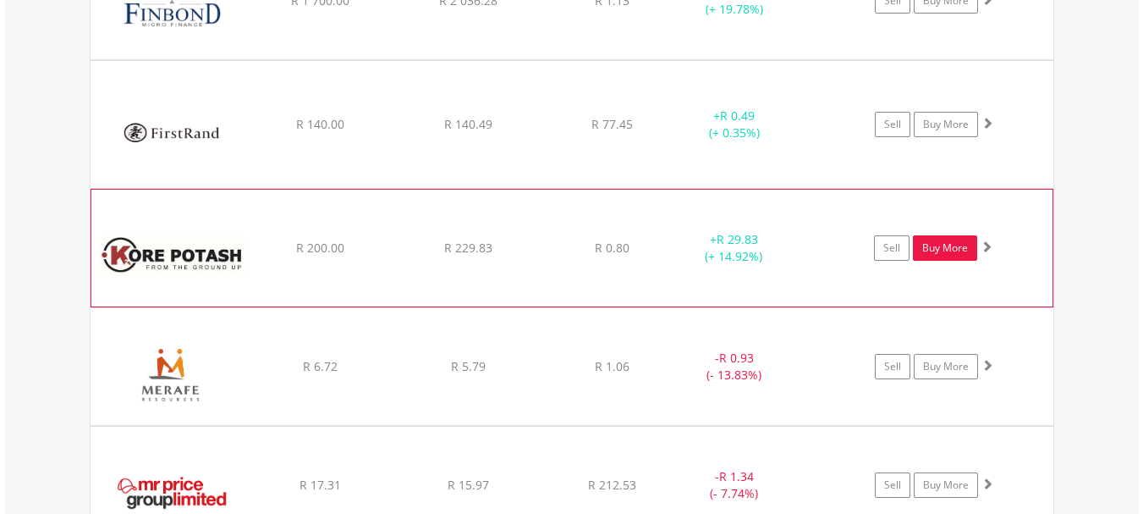
click at [946, 245] on link "Buy More" at bounding box center [945, 247] width 64 height 25
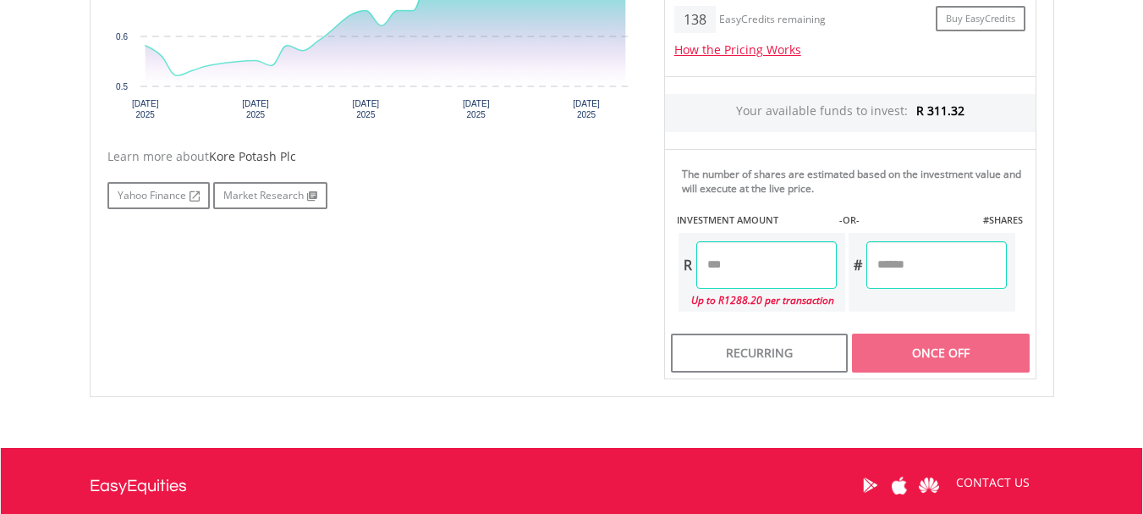
scroll to position [761, 0]
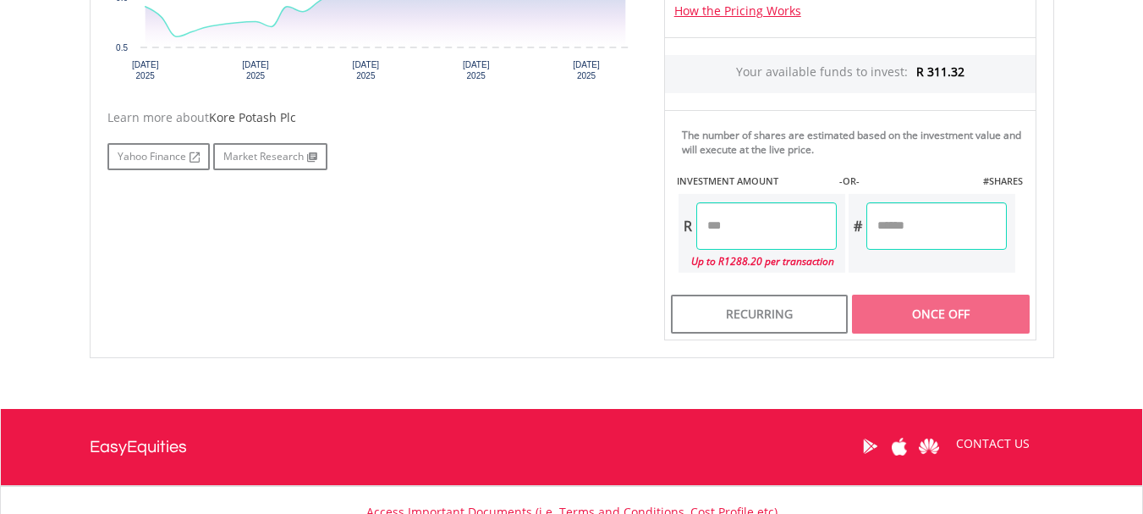
click at [736, 225] on input "number" at bounding box center [766, 225] width 140 height 47
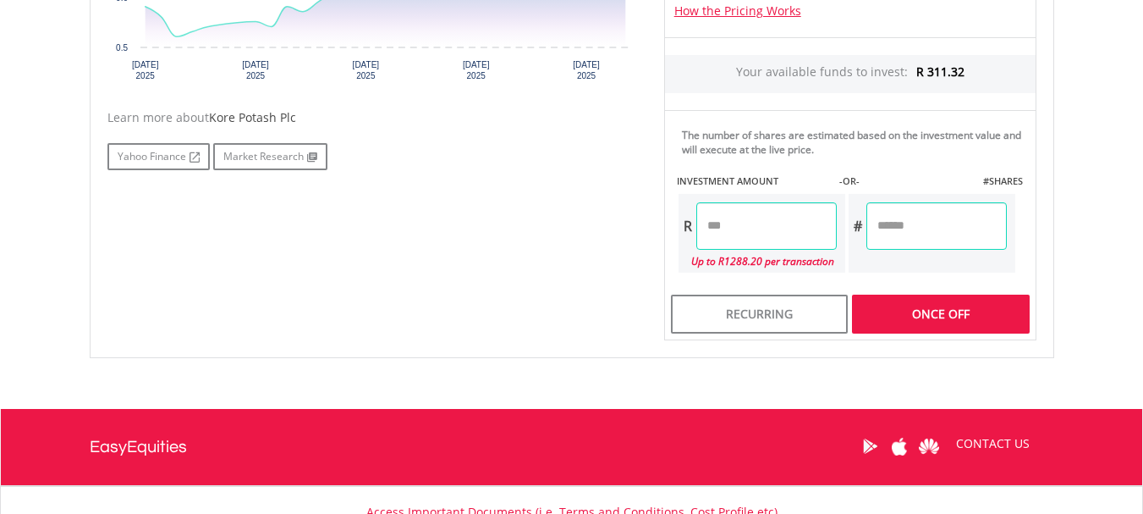
click at [976, 317] on div "Last Updated Price: 15-min. Delay* Price Update Cost: 2 Credits Request A Price…" at bounding box center [850, 61] width 398 height 558
type input "*****"
type input "****"
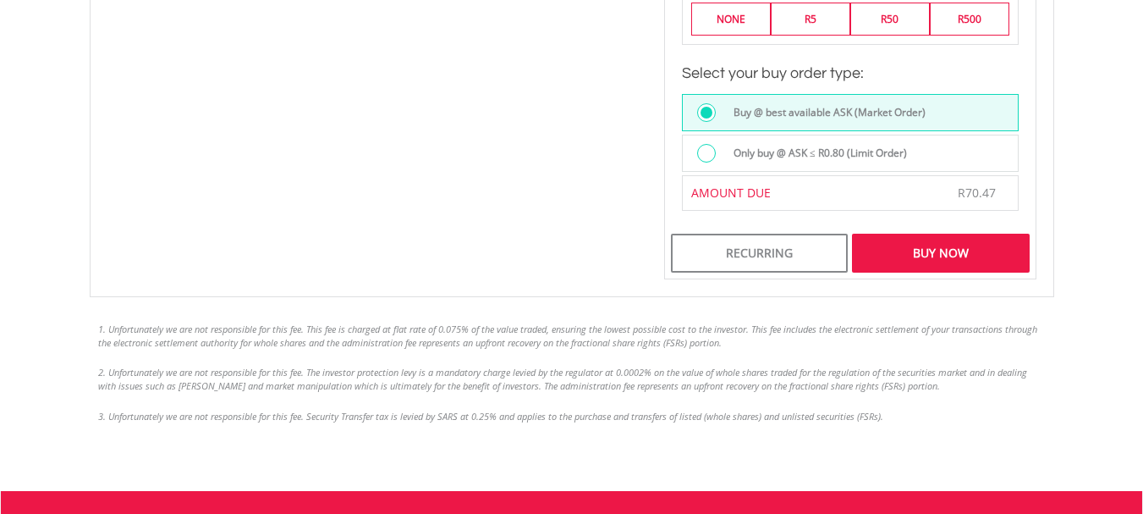
scroll to position [1269, 0]
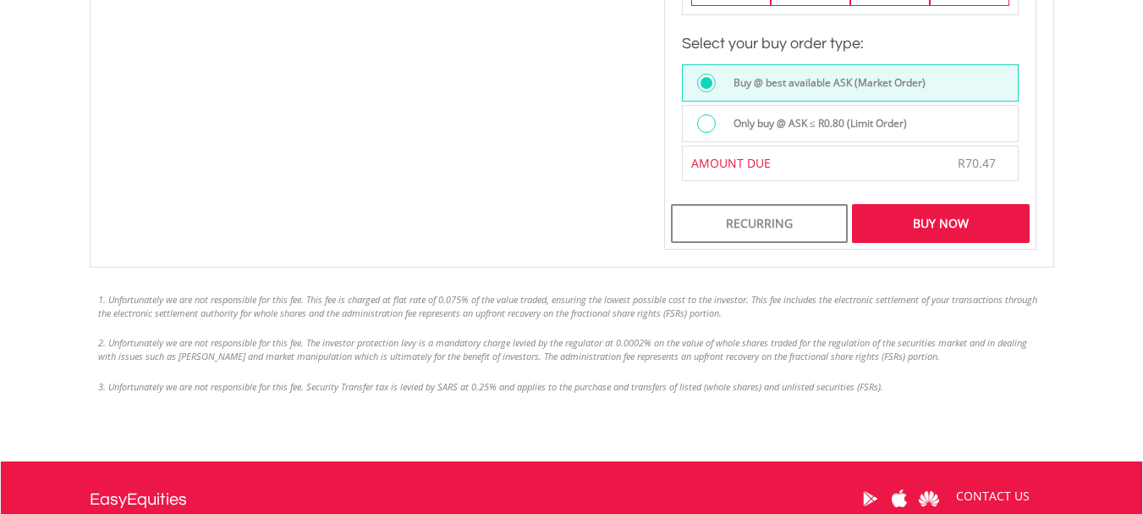
click at [942, 222] on div "Buy Now" at bounding box center [940, 223] width 177 height 39
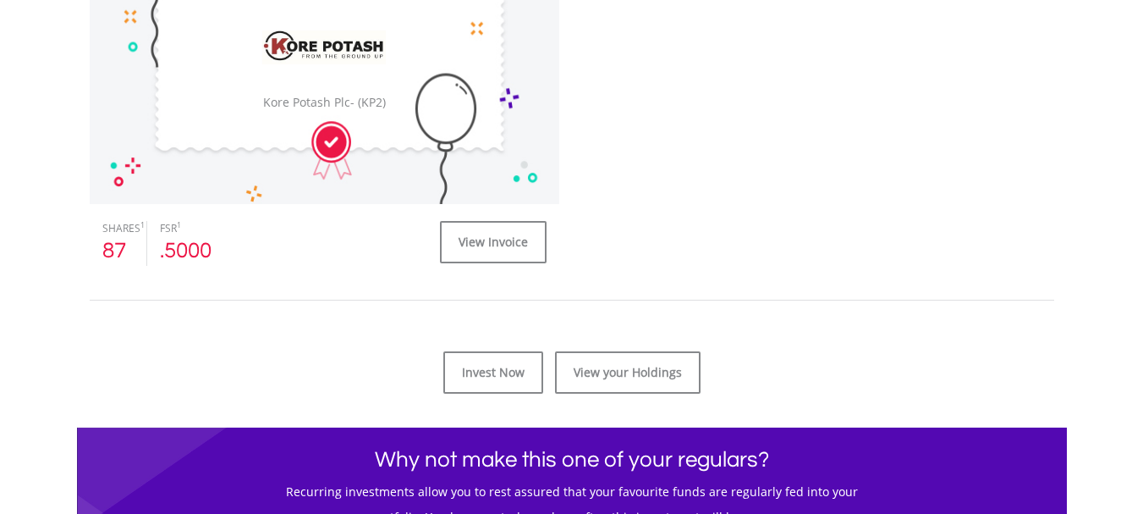
scroll to position [677, 0]
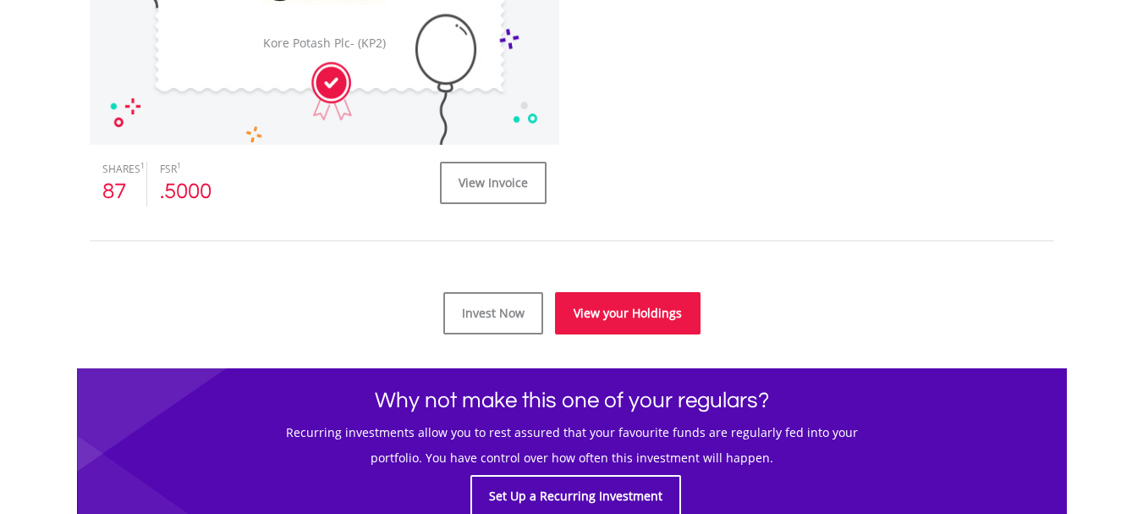
click at [636, 309] on link "View your Holdings" at bounding box center [628, 313] width 146 height 42
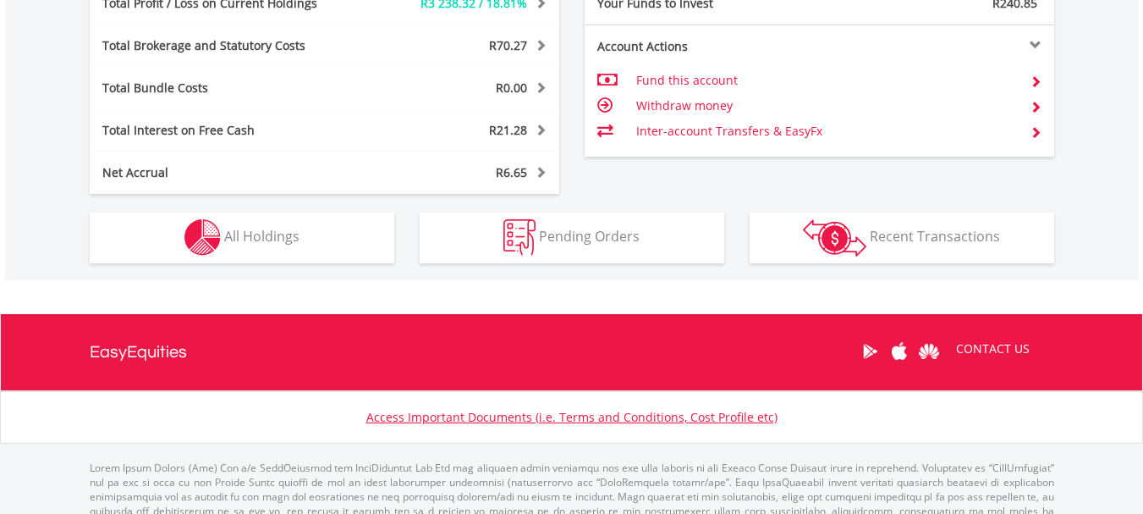
scroll to position [162, 321]
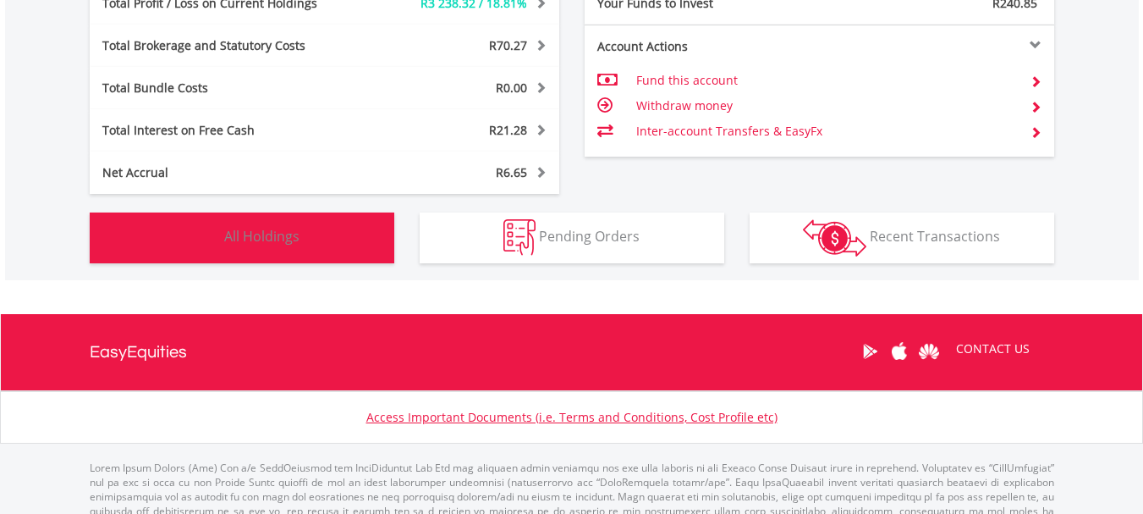
click at [208, 232] on img "button" at bounding box center [202, 237] width 36 height 36
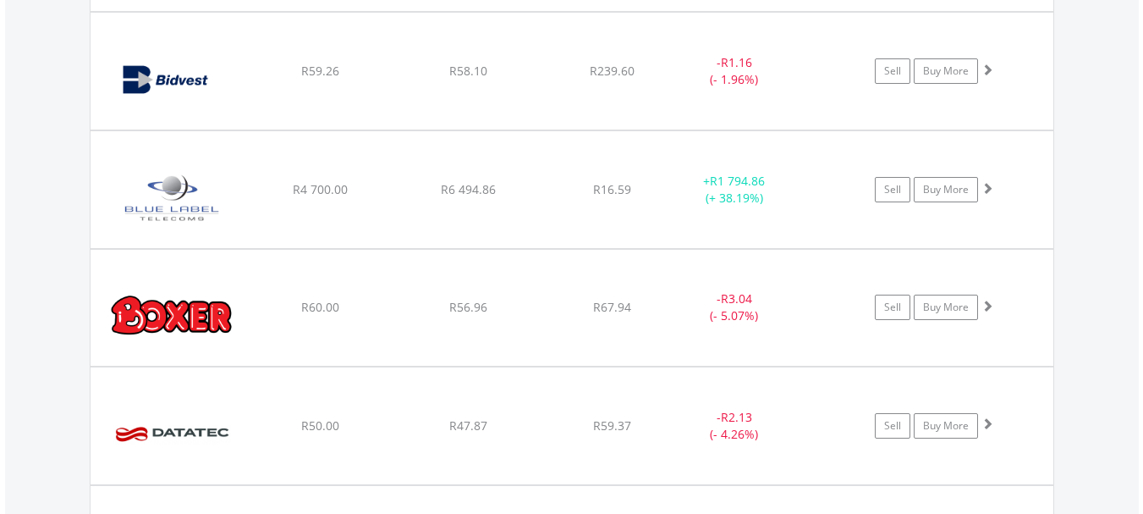
scroll to position [1678, 0]
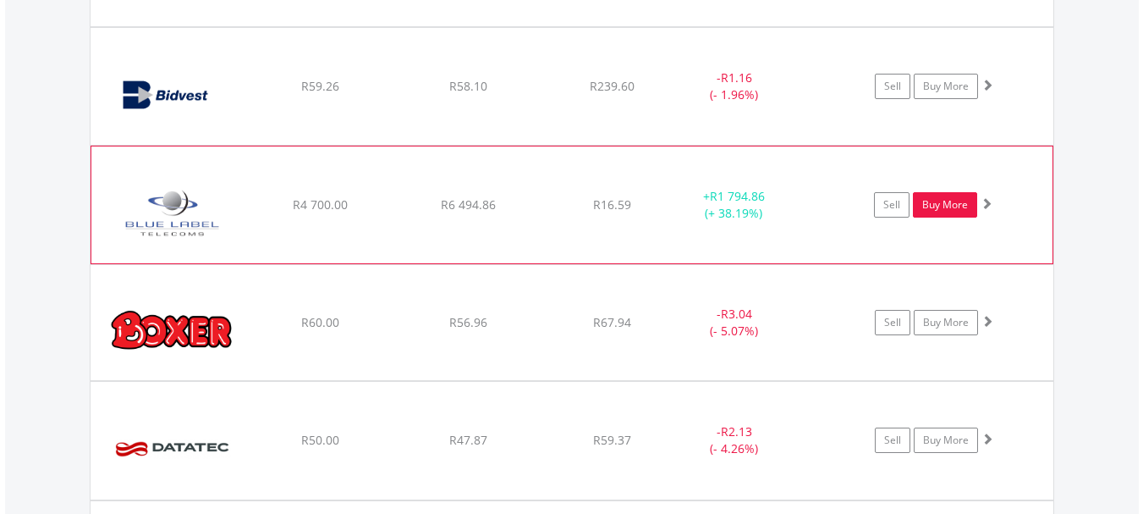
click at [950, 203] on link "Buy More" at bounding box center [945, 204] width 64 height 25
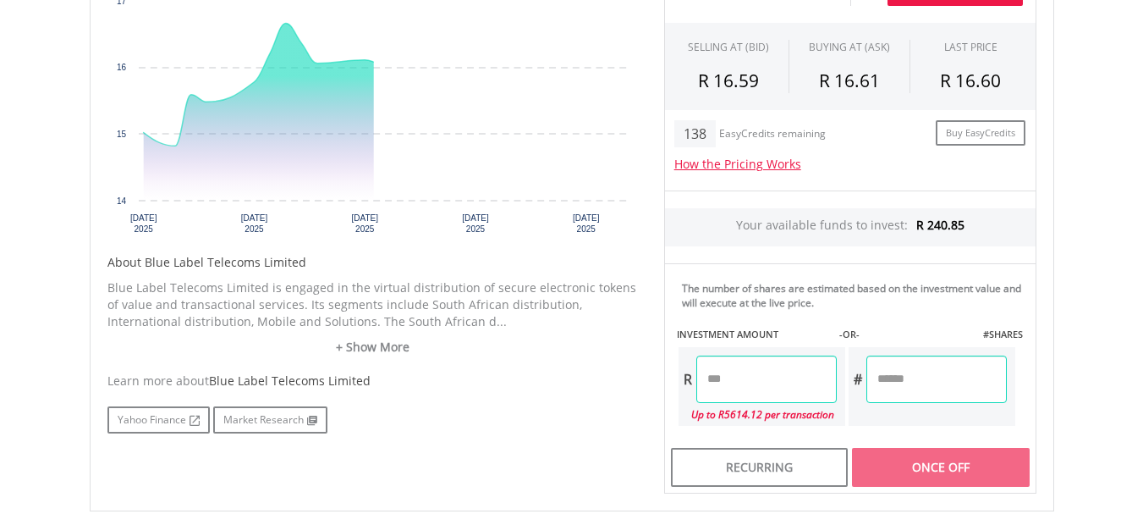
scroll to position [677, 0]
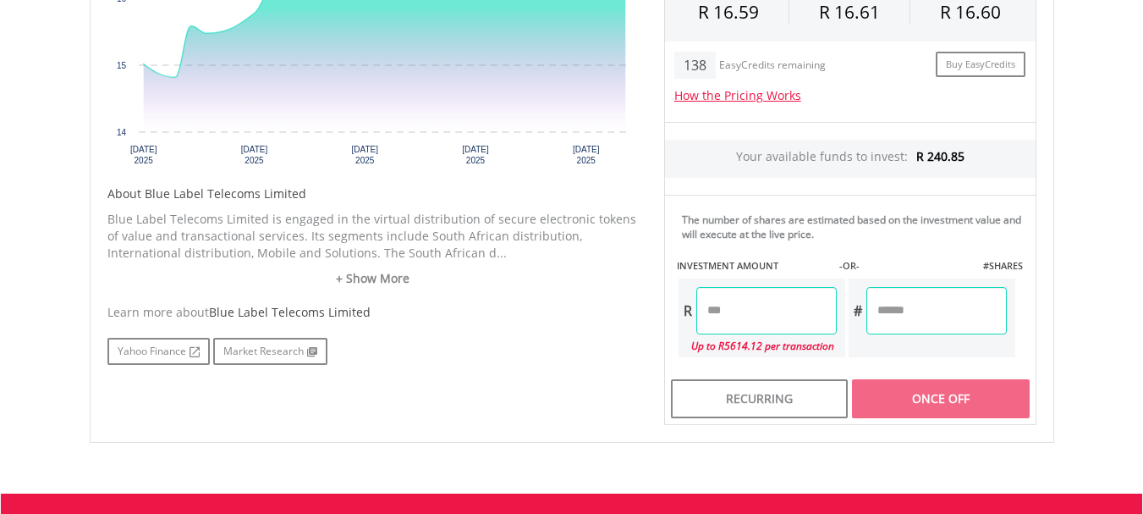
click at [730, 305] on input "number" at bounding box center [766, 310] width 140 height 47
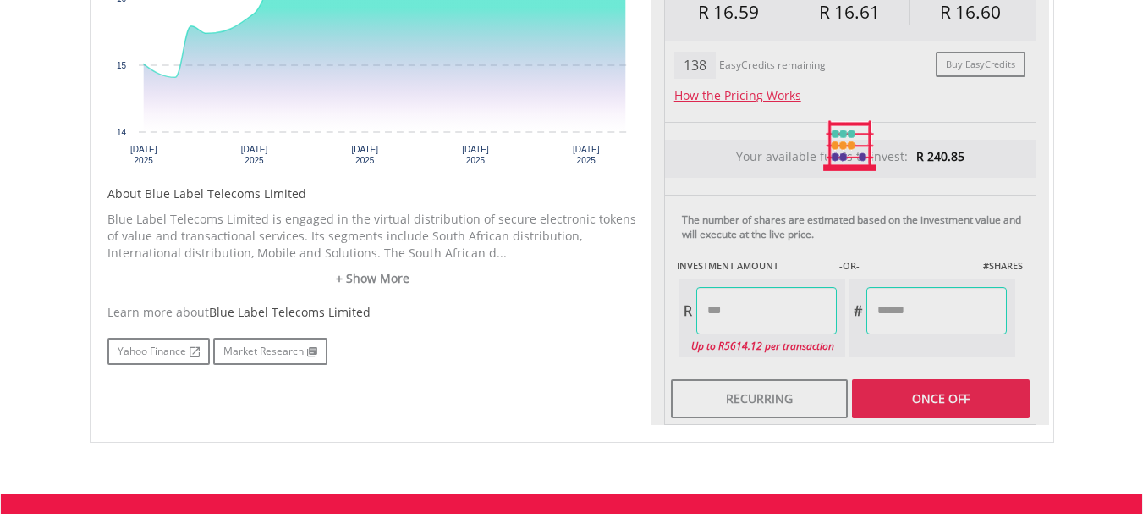
click at [919, 409] on div "Last Updated Price: 15-min. Delay* Price Update Cost: 2 Credits Request A Price…" at bounding box center [850, 145] width 398 height 558
type input "******"
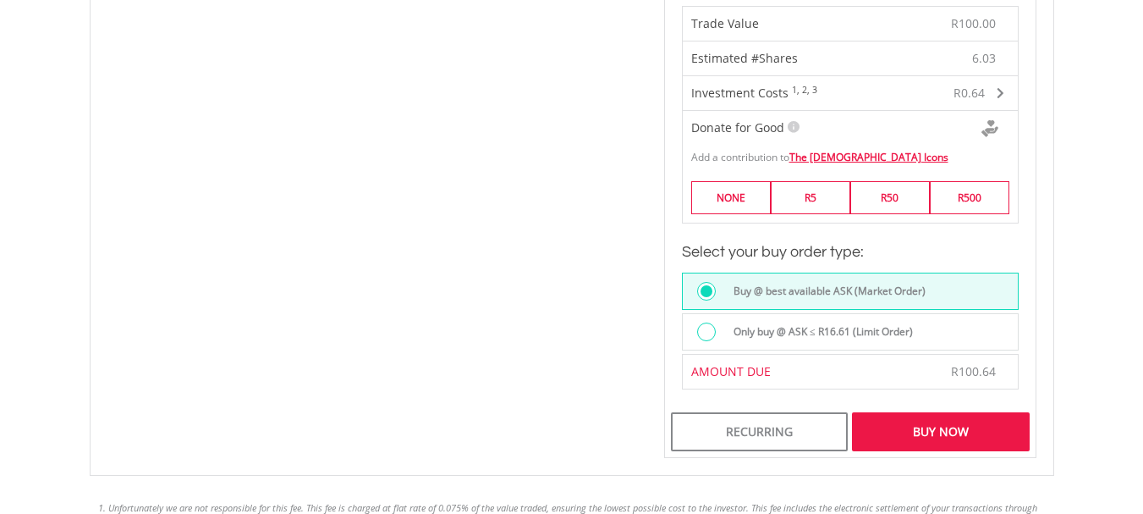
scroll to position [1100, 0]
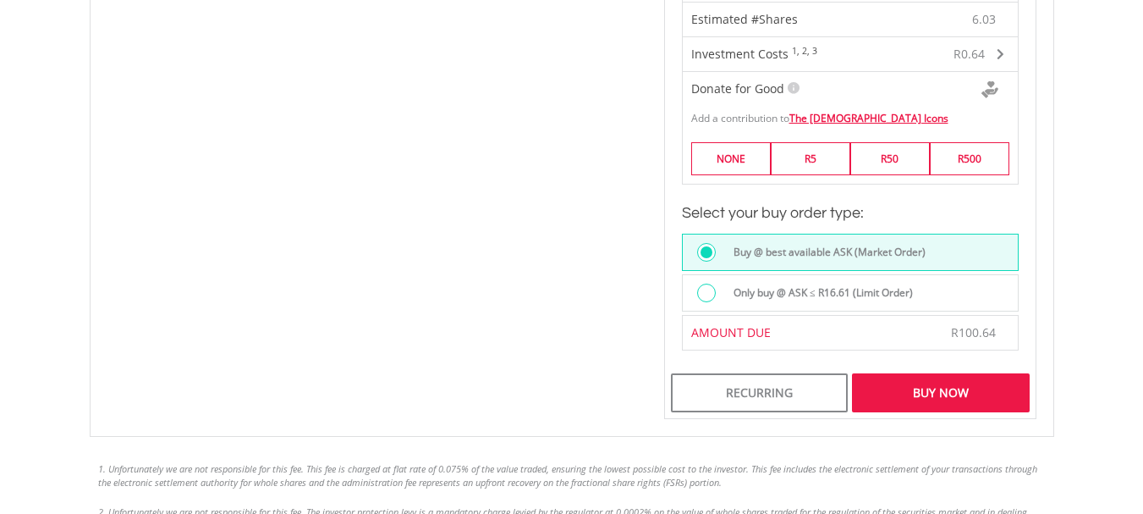
click at [913, 392] on div "Buy Now" at bounding box center [940, 392] width 177 height 39
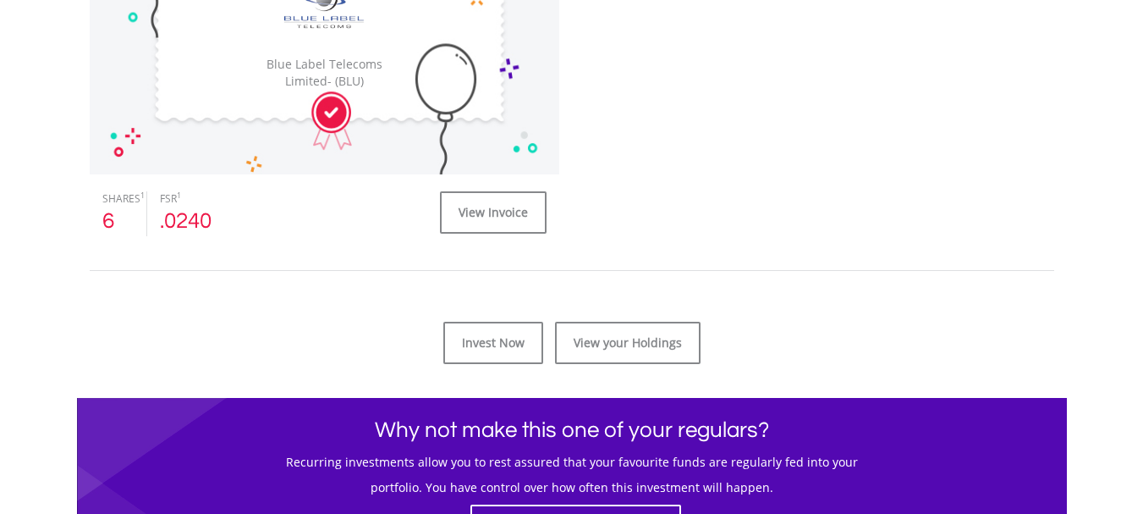
scroll to position [677, 0]
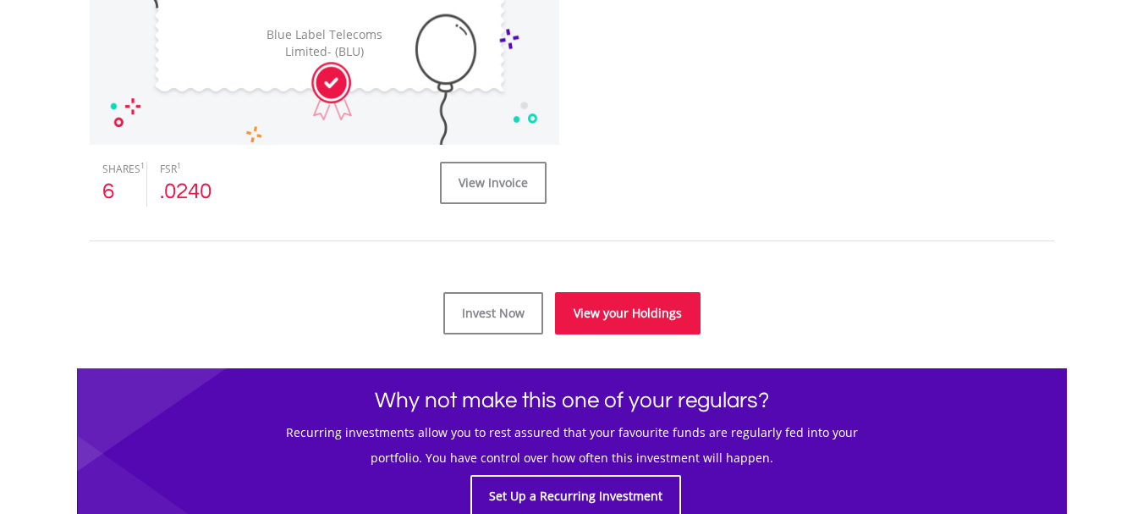
click at [602, 316] on link "View your Holdings" at bounding box center [628, 313] width 146 height 42
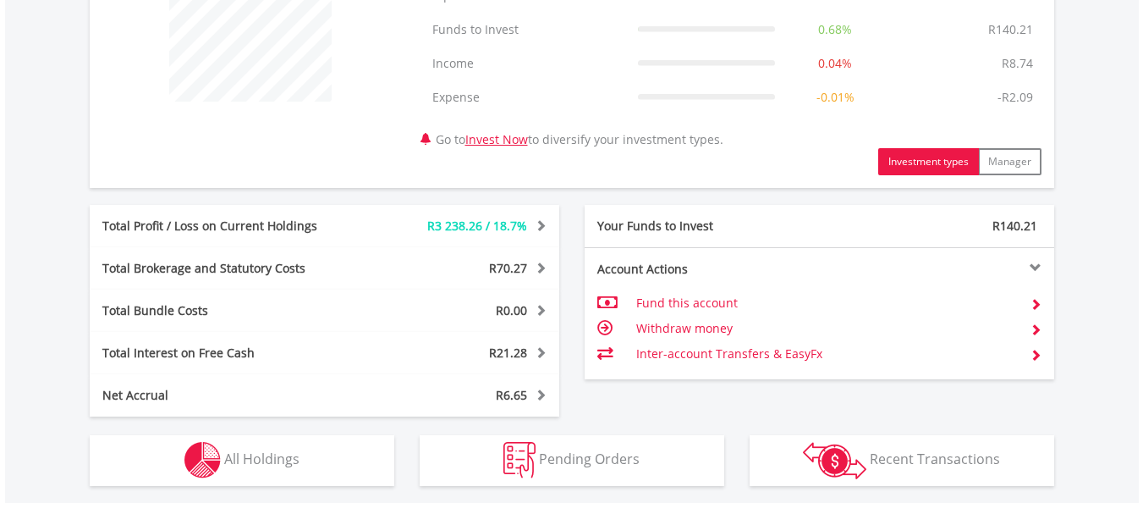
scroll to position [761, 0]
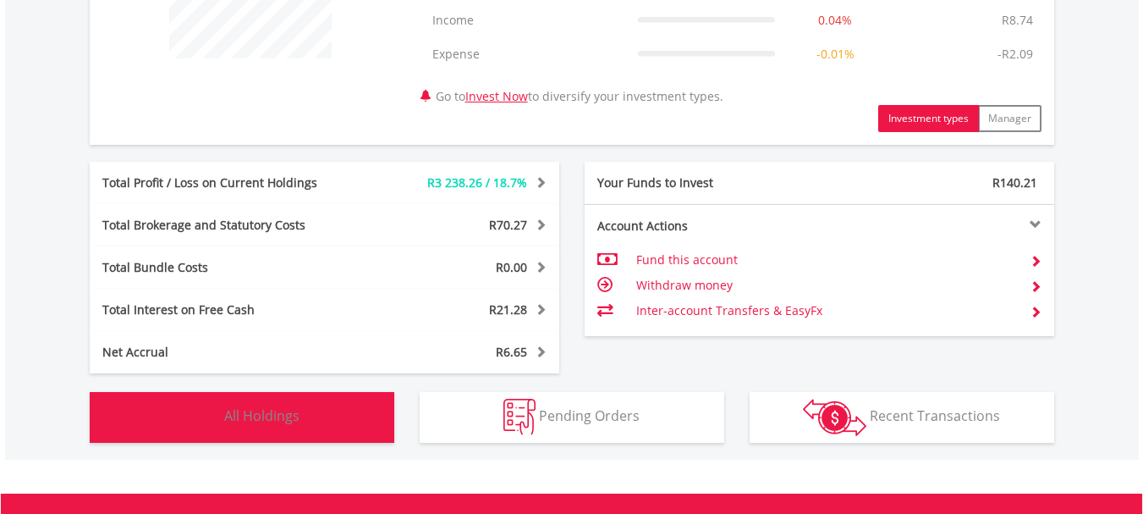
click at [213, 409] on img "button" at bounding box center [202, 416] width 36 height 36
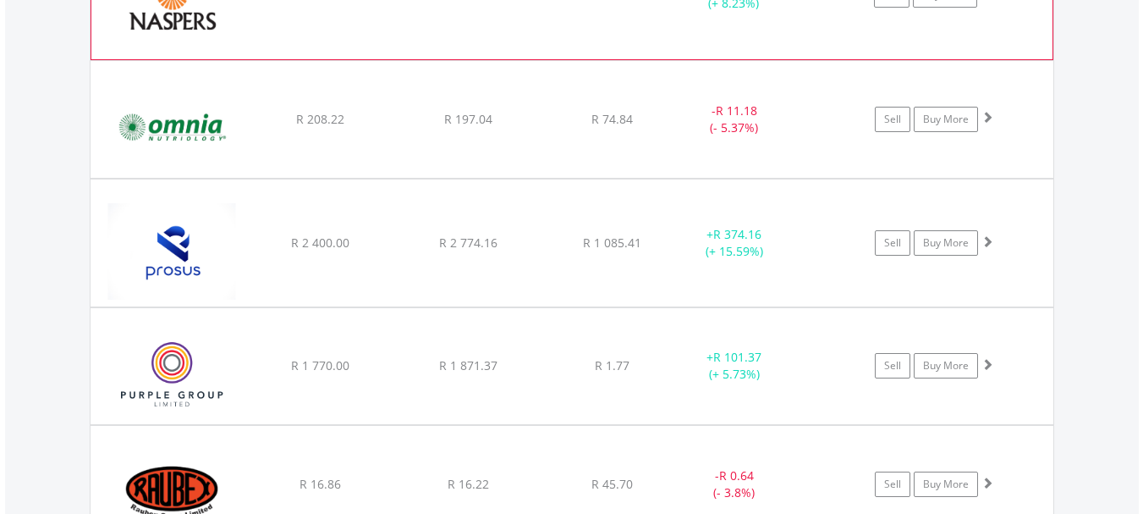
scroll to position [3115, 0]
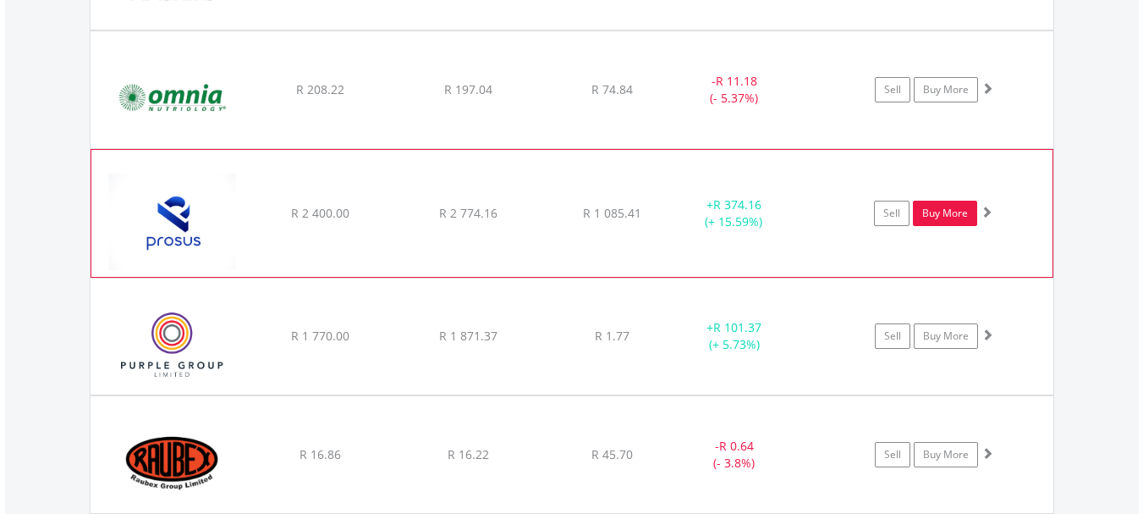
click at [958, 208] on link "Buy More" at bounding box center [945, 213] width 64 height 25
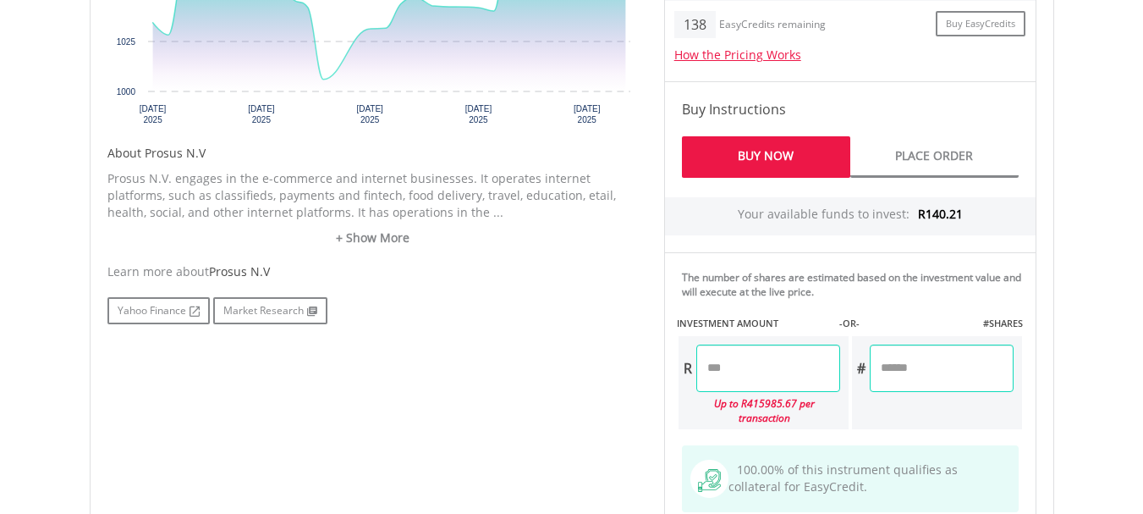
scroll to position [846, 0]
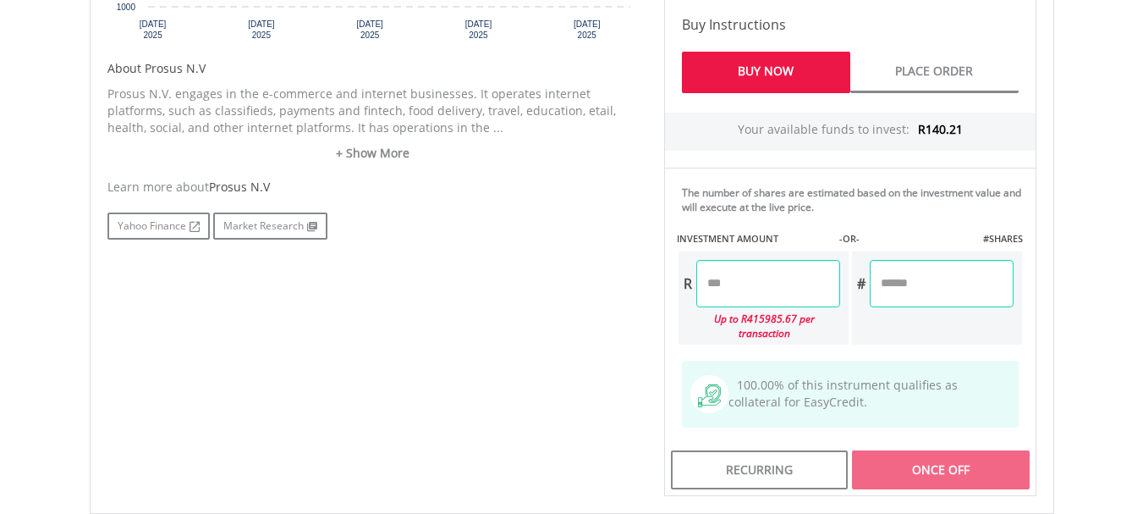
click at [736, 276] on input "number" at bounding box center [768, 283] width 144 height 47
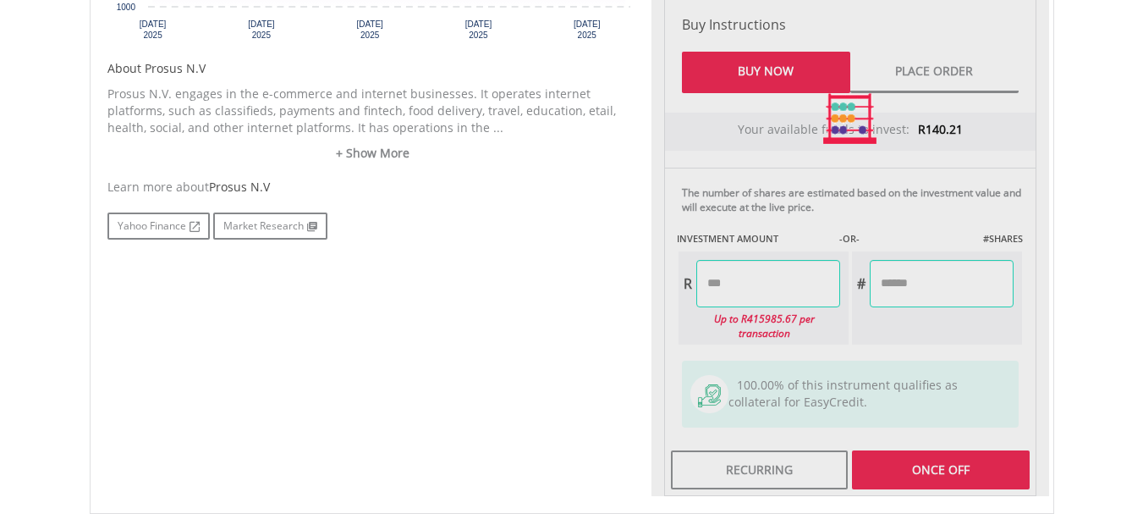
click at [946, 456] on div "Last Updated Price: 15-min. Delay* Price Update Cost: 2 Credits Request A Price…" at bounding box center [850, 118] width 398 height 755
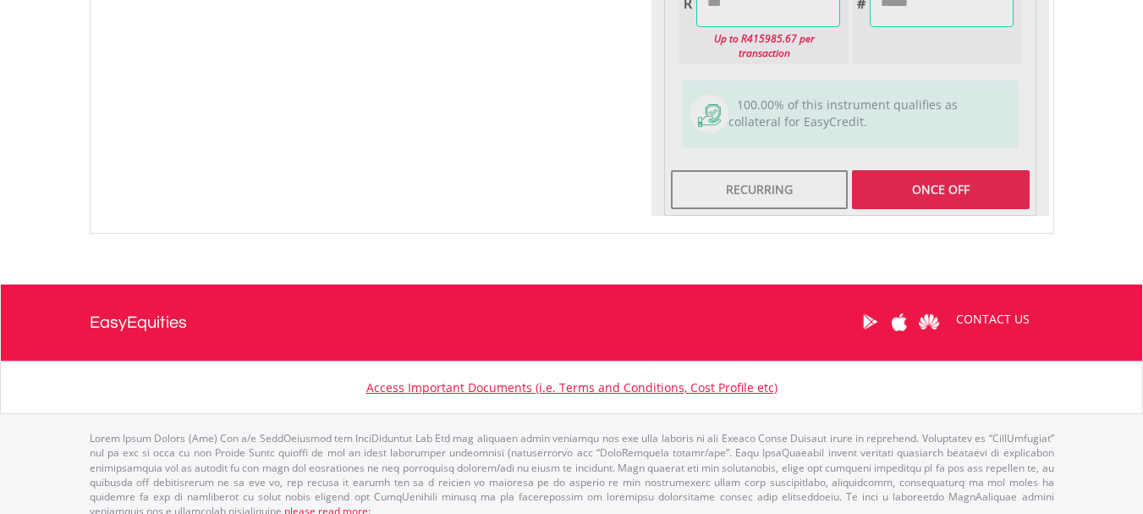
scroll to position [1127, 0]
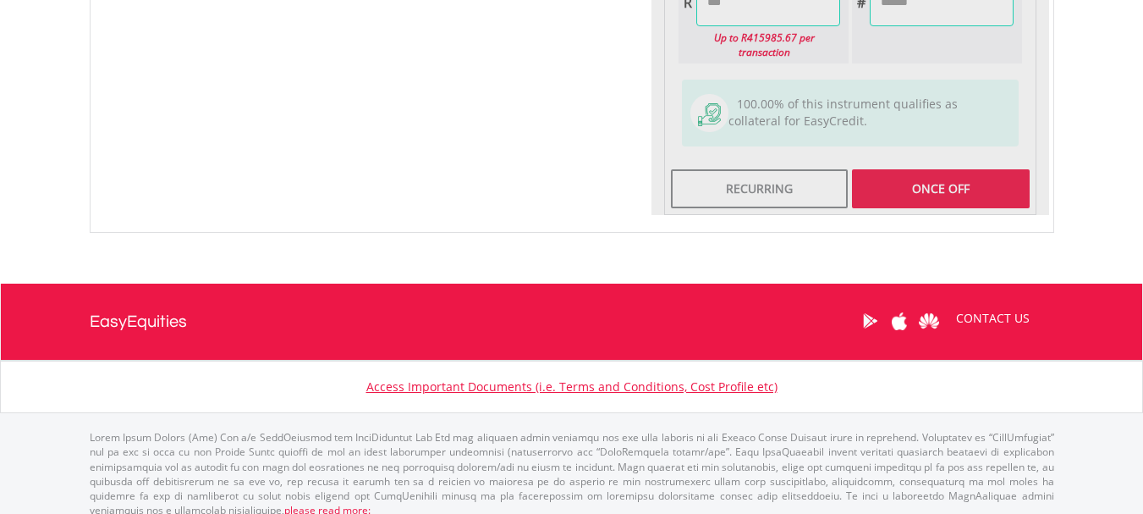
type input "******"
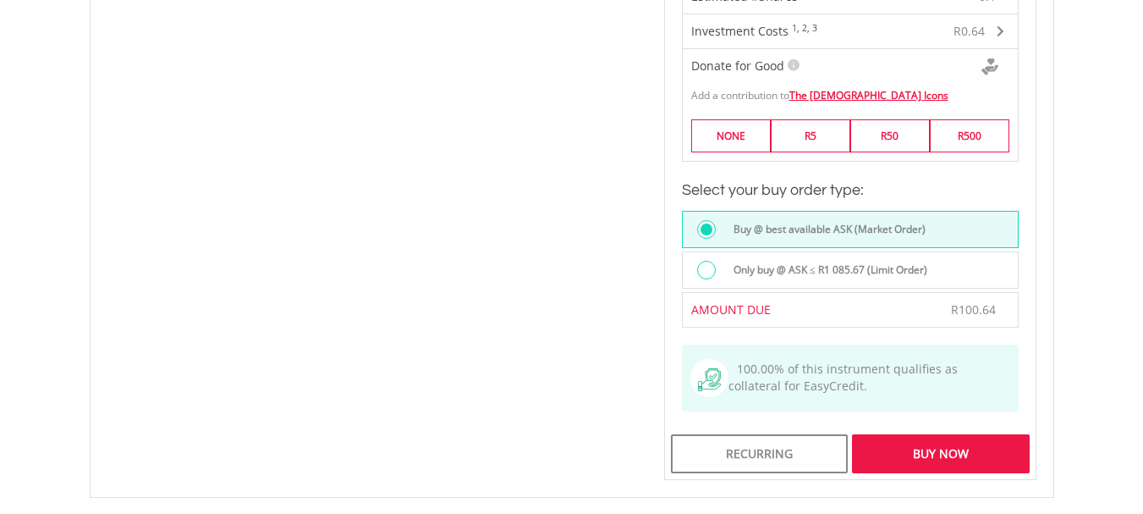
scroll to position [1296, 0]
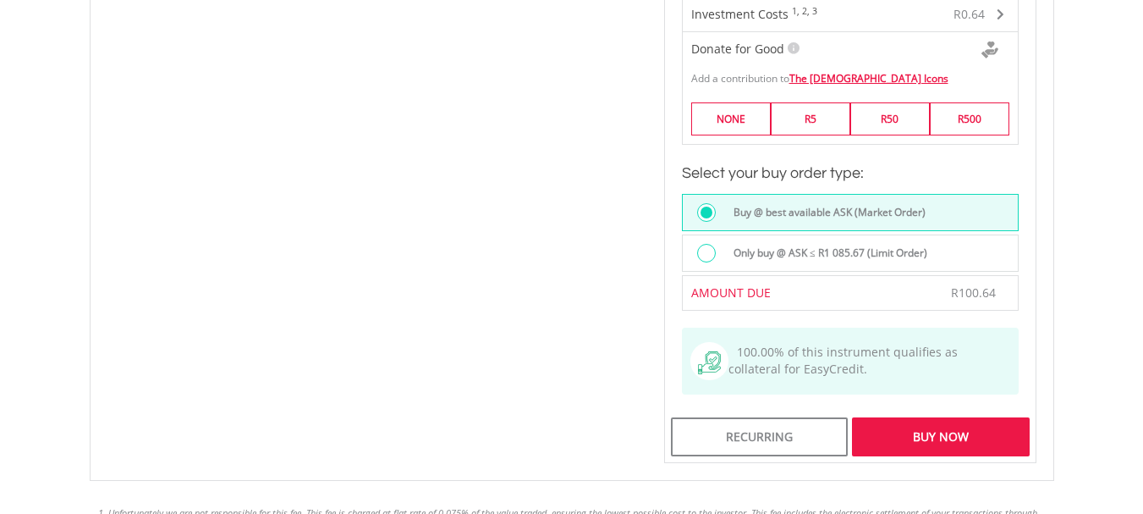
click at [921, 426] on div "Buy Now" at bounding box center [940, 436] width 177 height 39
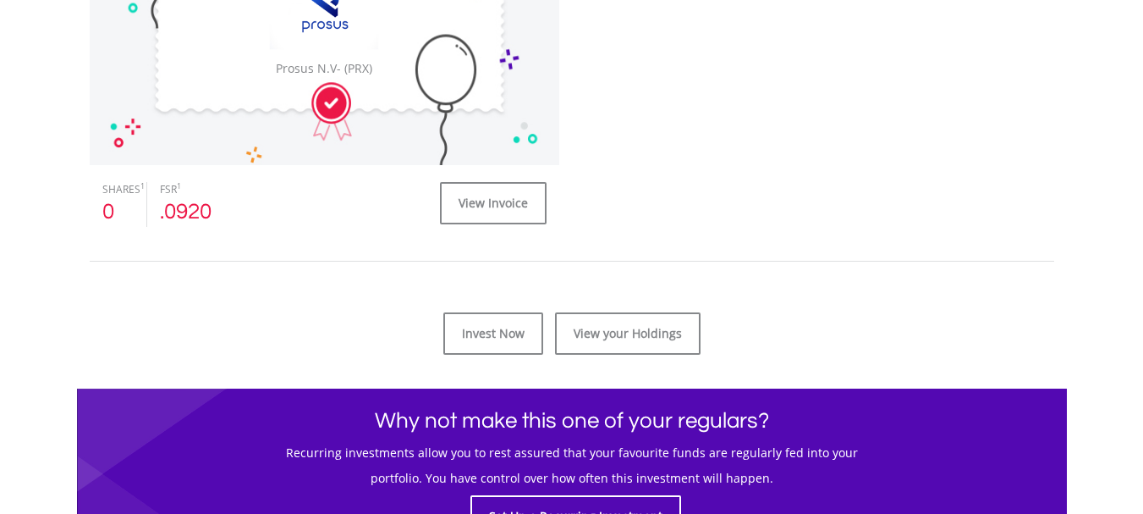
scroll to position [677, 0]
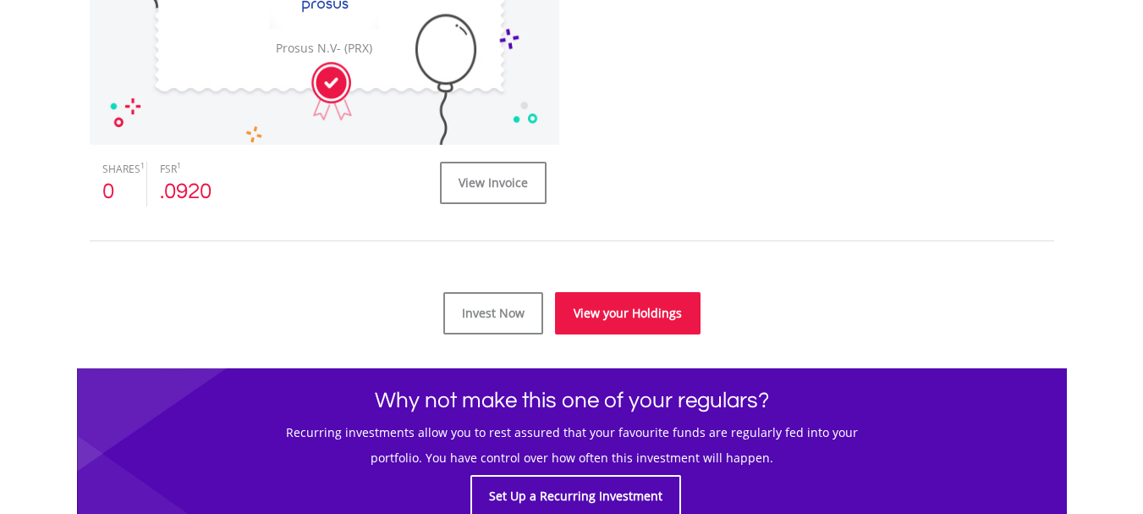
click at [578, 321] on link "View your Holdings" at bounding box center [628, 313] width 146 height 42
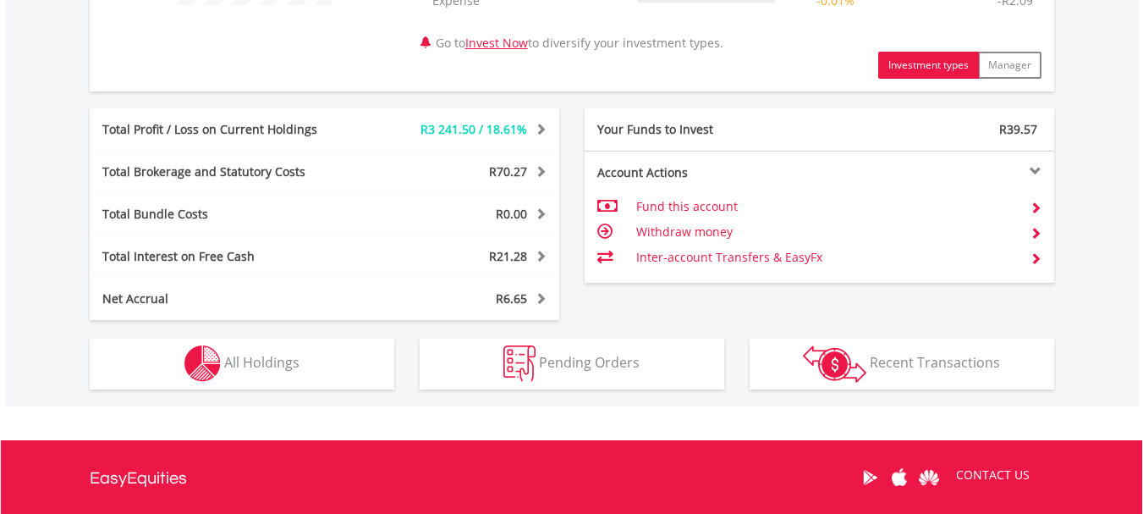
scroll to position [846, 0]
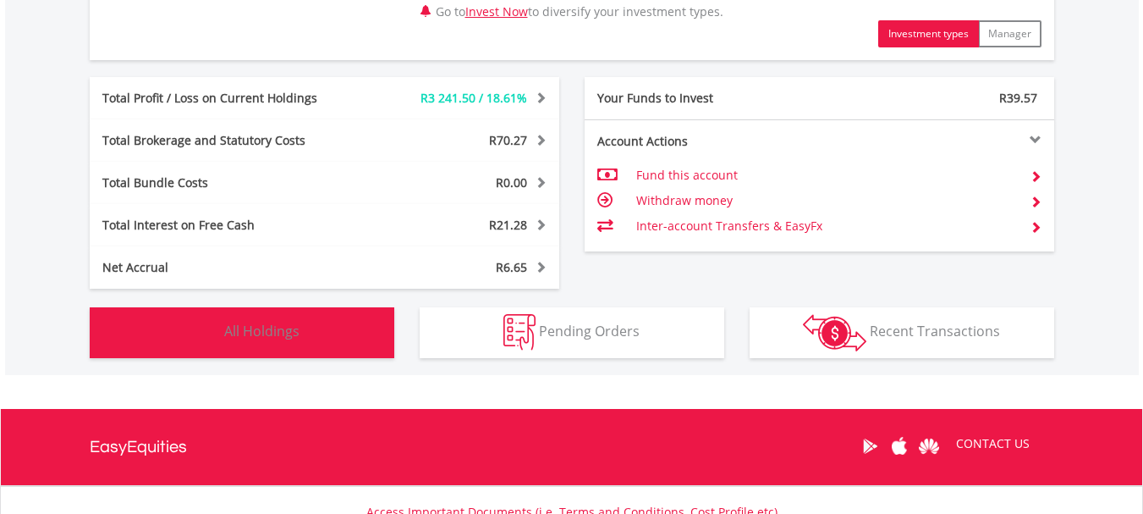
click at [204, 324] on img "button" at bounding box center [202, 332] width 36 height 36
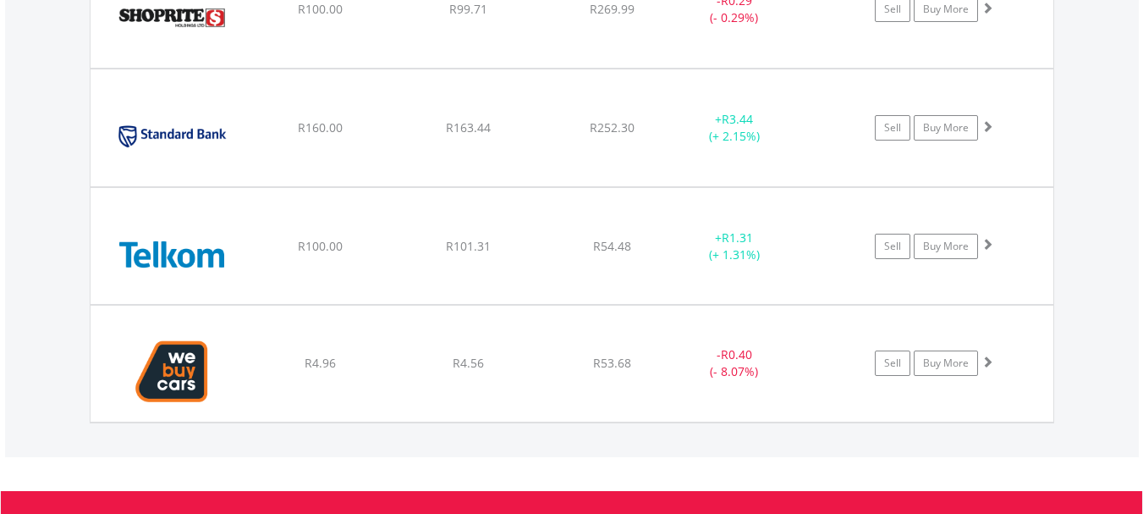
scroll to position [3708, 0]
